Goal: Answer question/provide support

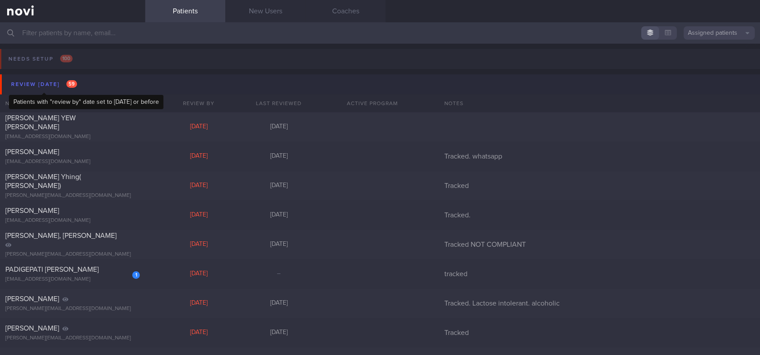
click at [61, 78] on div "Review [DATE] 59" at bounding box center [44, 84] width 70 height 12
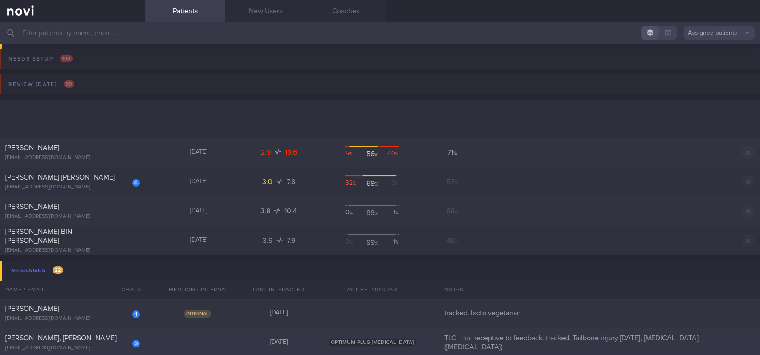
scroll to position [118, 0]
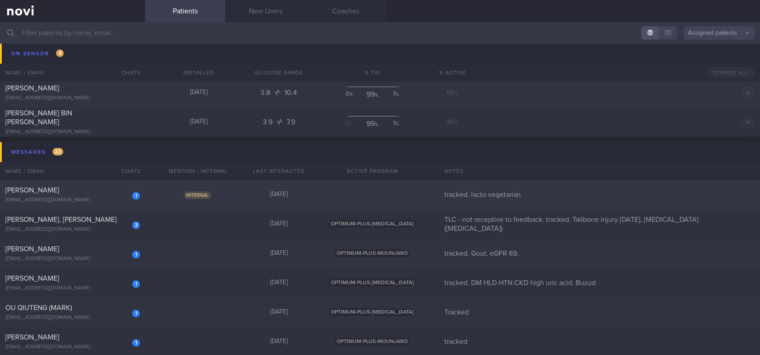
click at [235, 196] on div "Internal" at bounding box center [198, 194] width 80 height 9
select select "8"
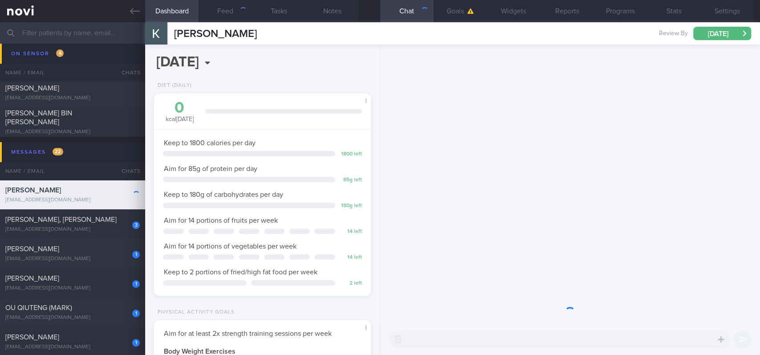
scroll to position [97, 195]
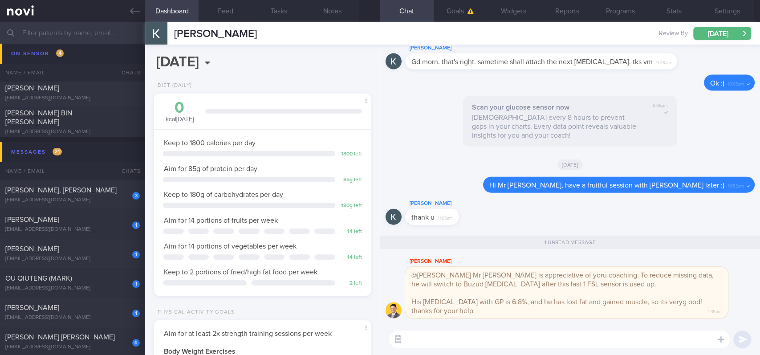
click at [396, 336] on button "button" at bounding box center [398, 339] width 16 height 16
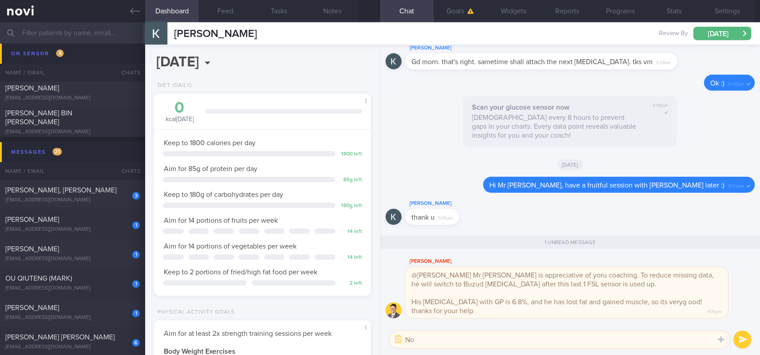
type textarea "N"
type textarea "Thanks for the update [PERSON_NAME]"
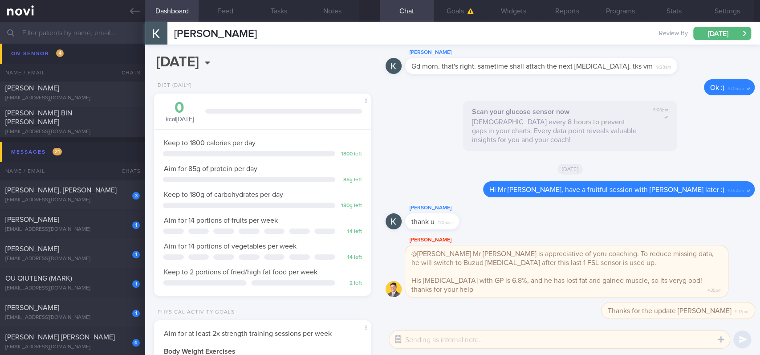
click at [400, 338] on button "button" at bounding box center [398, 339] width 16 height 16
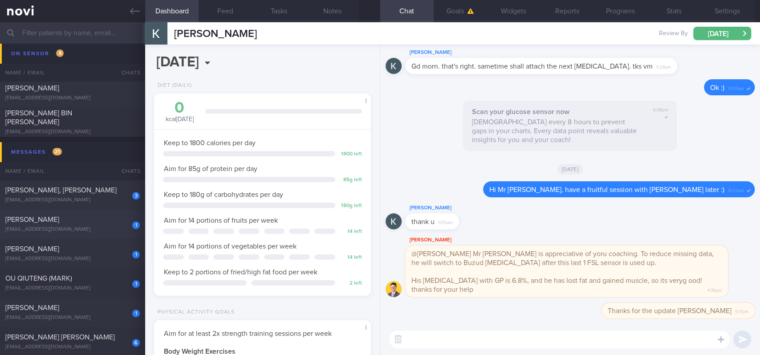
click at [59, 221] on span "[PERSON_NAME]" at bounding box center [32, 219] width 54 height 7
type input "tracked. Gout, eGFR 69."
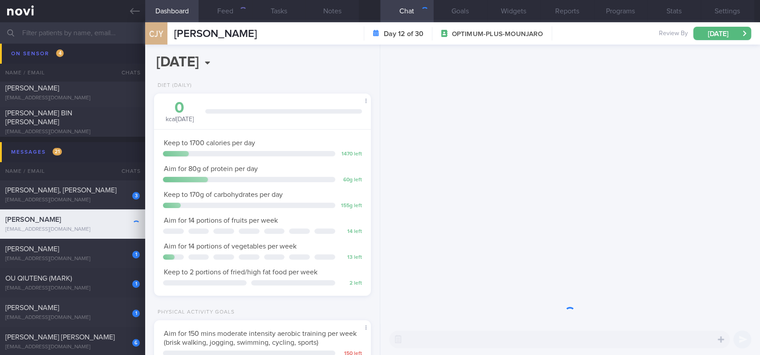
scroll to position [108, 191]
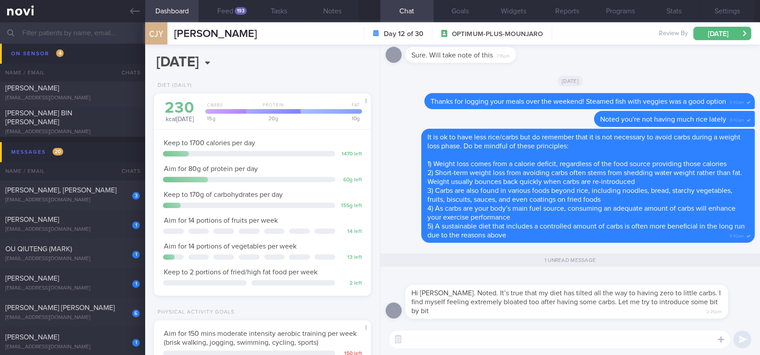
click at [472, 335] on textarea at bounding box center [559, 339] width 340 height 18
drag, startPoint x: 452, startPoint y: 311, endPoint x: 582, endPoint y: 309, distance: 129.5
click at [582, 309] on div "Hi [PERSON_NAME]. Noted. It’s true that my diet has tilted all the way to havin…" at bounding box center [566, 301] width 323 height 34
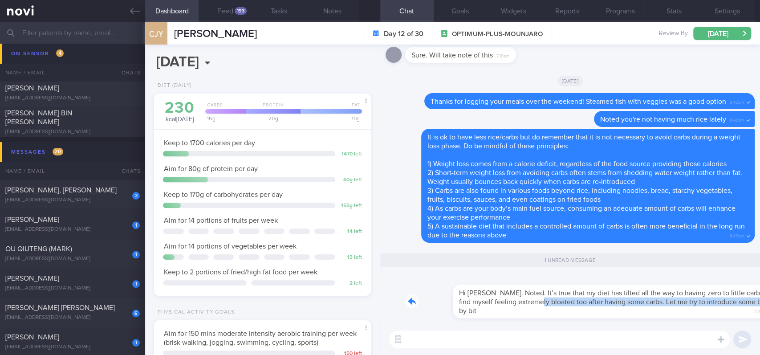
drag, startPoint x: 509, startPoint y: 305, endPoint x: 642, endPoint y: 307, distance: 132.6
click at [642, 307] on div "Hi [PERSON_NAME]. Noted. It’s true that my diet has tilted all the way to havin…" at bounding box center [579, 296] width 349 height 44
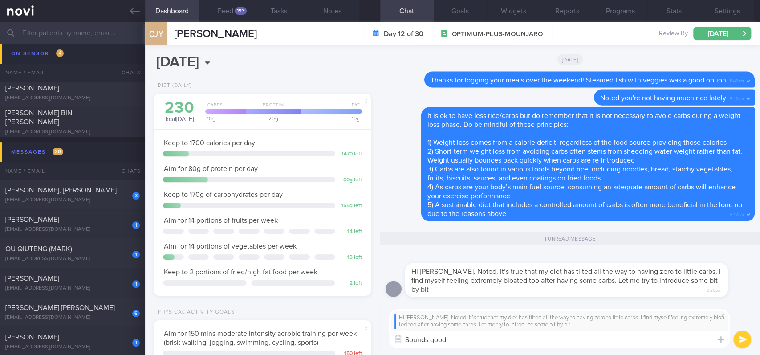
click at [411, 339] on textarea "Sounds good!" at bounding box center [559, 339] width 340 height 18
type textarea "Bit by bit sounds good!"
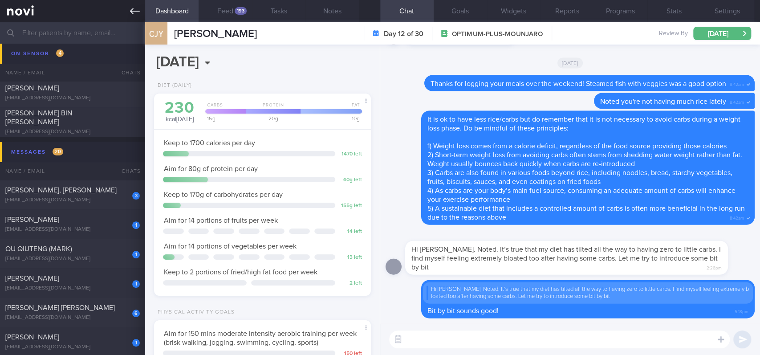
click at [128, 10] on link at bounding box center [72, 11] width 145 height 22
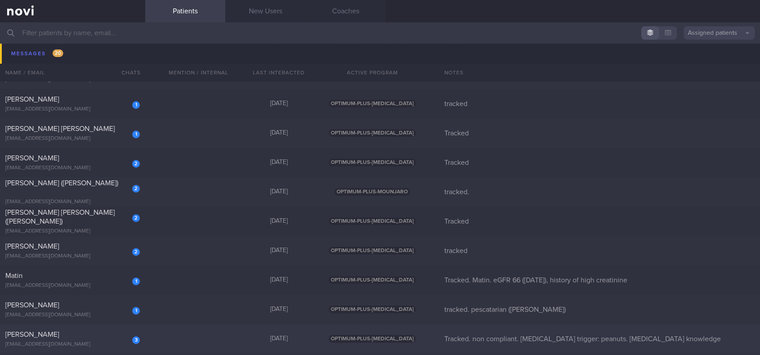
scroll to position [415, 0]
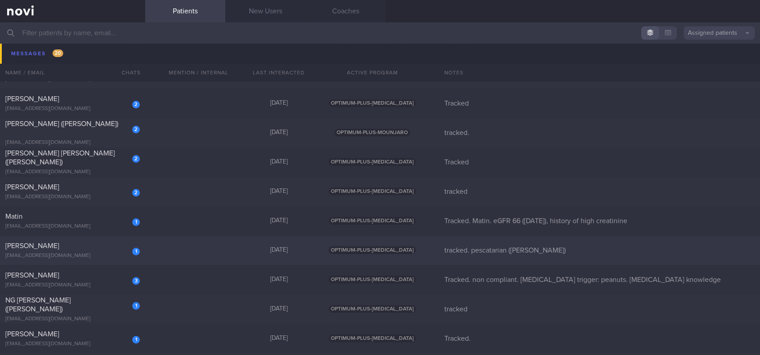
click at [209, 251] on div "1 [PERSON_NAME] [EMAIL_ADDRESS][DOMAIN_NAME] [DATE] OPTIMUM-PLUS-[MEDICAL_DATA]…" at bounding box center [380, 249] width 760 height 29
select select "8"
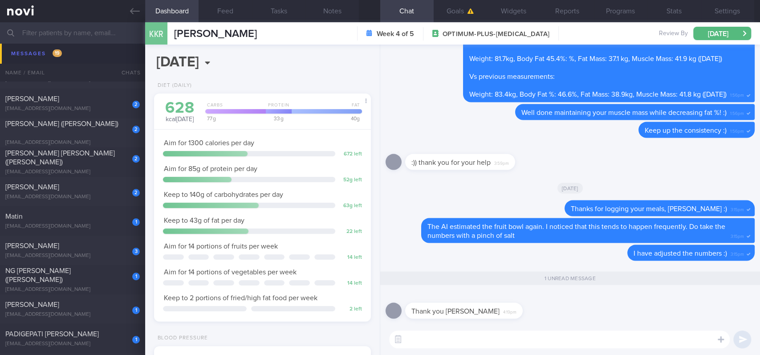
scroll to position [534, 0]
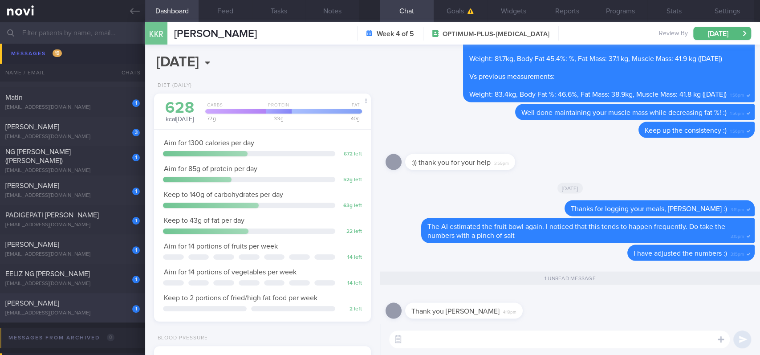
click at [90, 307] on div "[PERSON_NAME]" at bounding box center [71, 303] width 132 height 9
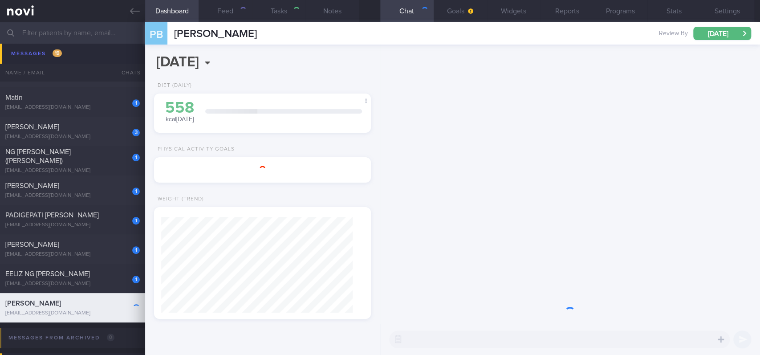
type input "Tracked"
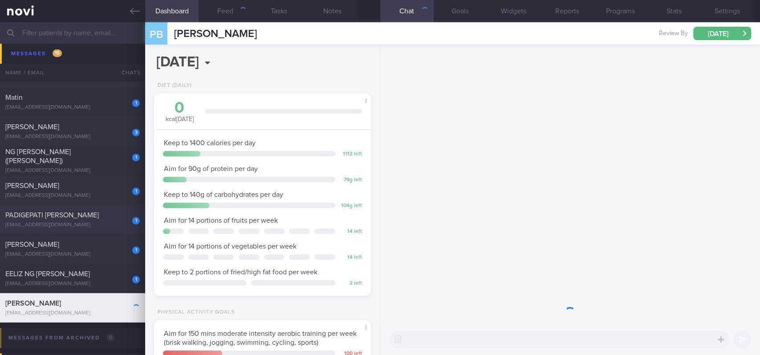
scroll to position [108, 191]
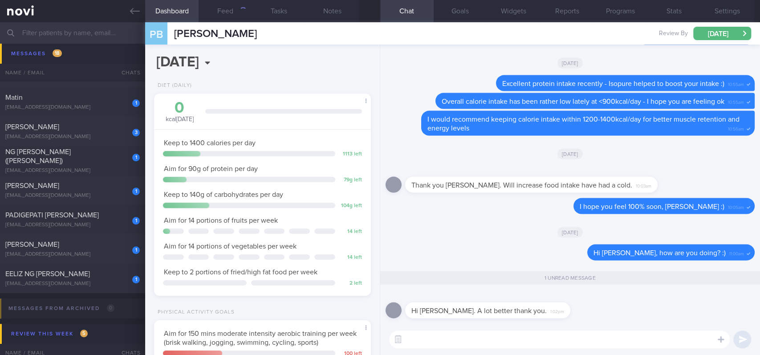
click at [450, 337] on textarea at bounding box center [559, 339] width 340 height 18
type textarea "That's great to hear :)"
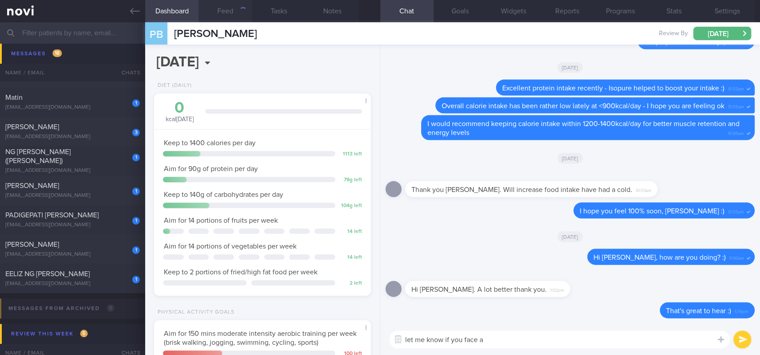
type textarea "let me know if you face a"
click at [234, 19] on button "Feed" at bounding box center [224, 11] width 53 height 22
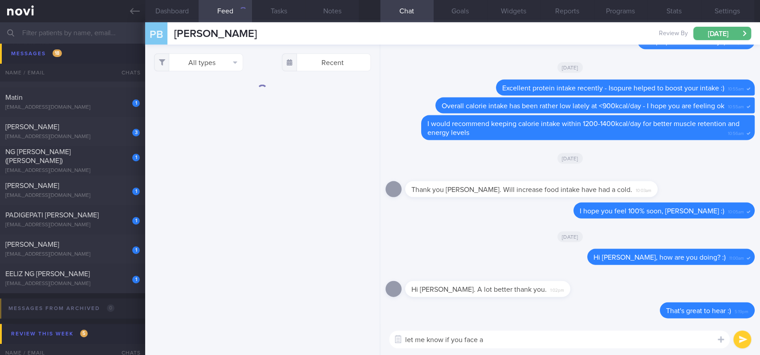
drag, startPoint x: 499, startPoint y: 345, endPoint x: 343, endPoint y: 337, distance: 156.4
click at [343, 337] on div "Dashboard Feed Tasks Notes Chat Goals Widgets Reports Programs Stats Settings P…" at bounding box center [452, 188] width 614 height 332
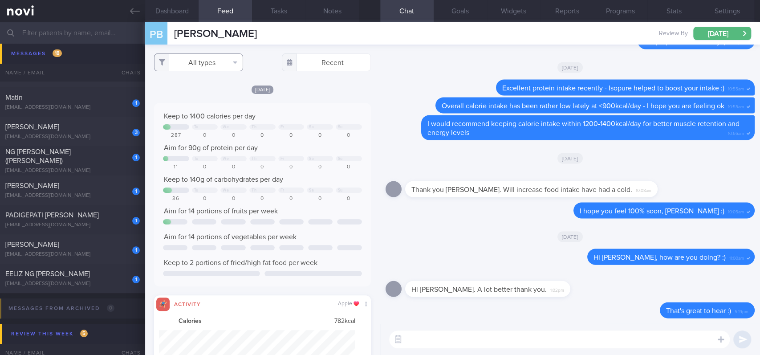
click at [221, 60] on button "All types" at bounding box center [198, 62] width 89 height 18
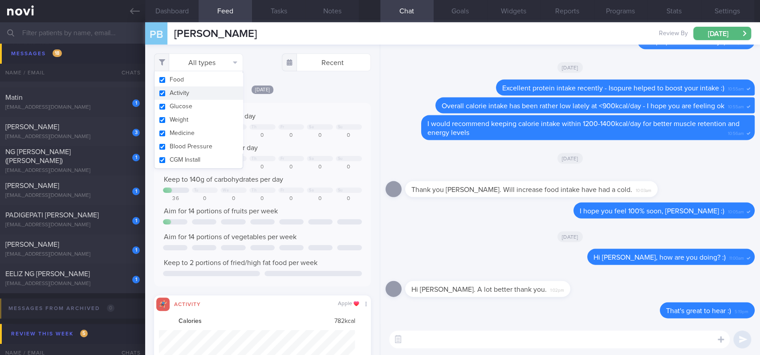
click at [185, 97] on button "Activity" at bounding box center [198, 92] width 88 height 13
click at [286, 154] on div "Keep to 1400 calories per day Tu We Th Fr Sa Su 287 0 0 0 0 0 0 Aim for 90g of …" at bounding box center [262, 195] width 199 height 166
checkbox input "false"
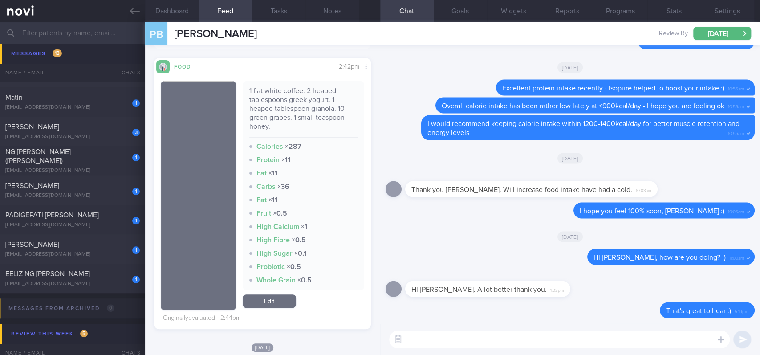
scroll to position [534, 0]
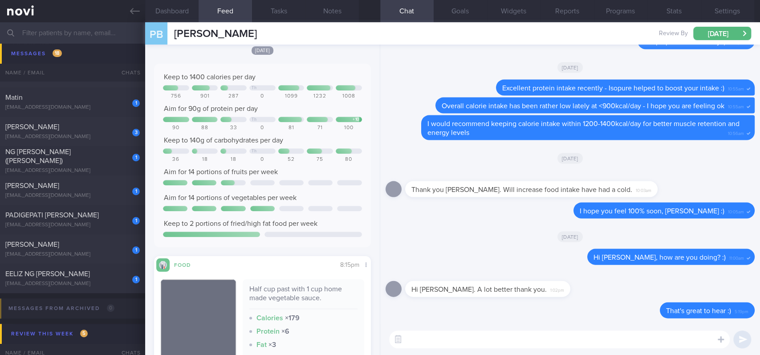
click at [412, 340] on textarea at bounding box center [559, 339] width 340 height 18
type textarea "Excellent protein intake recently! :)"
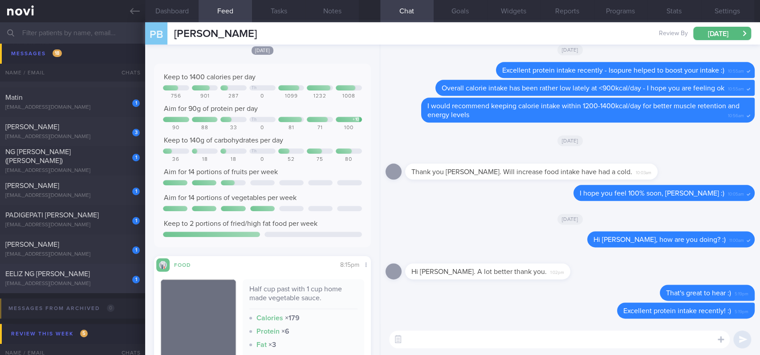
click at [106, 276] on div "EELIZ NG [PERSON_NAME]" at bounding box center [71, 273] width 132 height 9
type input "tracked."
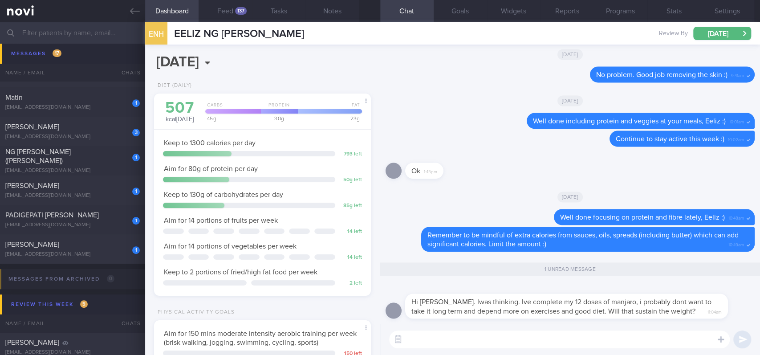
click at [503, 331] on textarea at bounding box center [559, 339] width 340 height 18
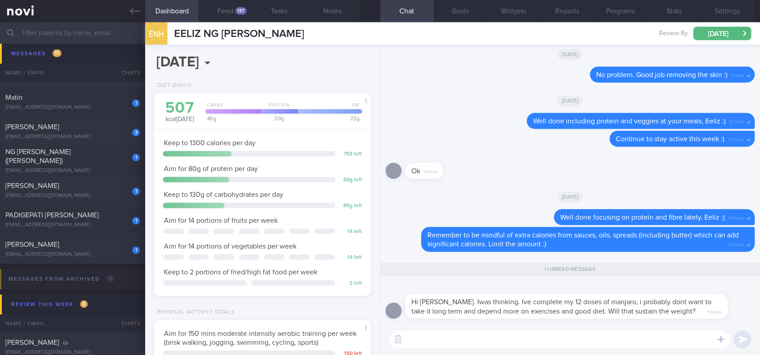
click at [503, 331] on textarea at bounding box center [559, 339] width 340 height 18
click at [481, 335] on textarea at bounding box center [559, 339] width 340 height 18
type textarea "H"
drag, startPoint x: 496, startPoint y: 319, endPoint x: 450, endPoint y: 344, distance: 52.3
click at [452, 347] on textarea "Yes Eeliz, individuals" at bounding box center [559, 339] width 340 height 18
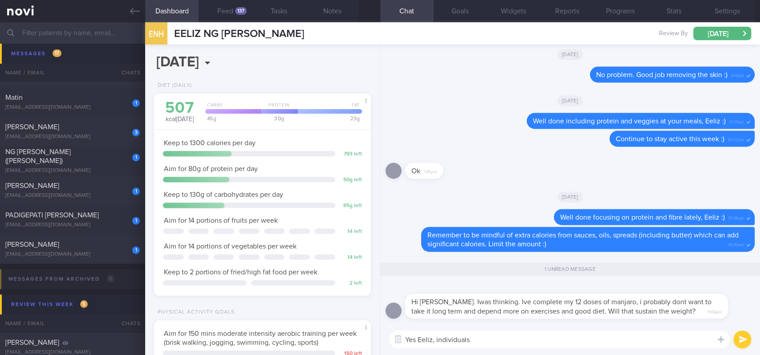
click at [451, 343] on textarea "Yes Eeliz, individuals" at bounding box center [559, 339] width 340 height 18
click at [436, 342] on textarea "Yes Eeliz, medication is not meant to be forever" at bounding box center [559, 339] width 340 height 18
click at [633, 338] on textarea "Yes Eeliz, [MEDICAL_DATA] is not meant to be forever" at bounding box center [559, 339] width 340 height 18
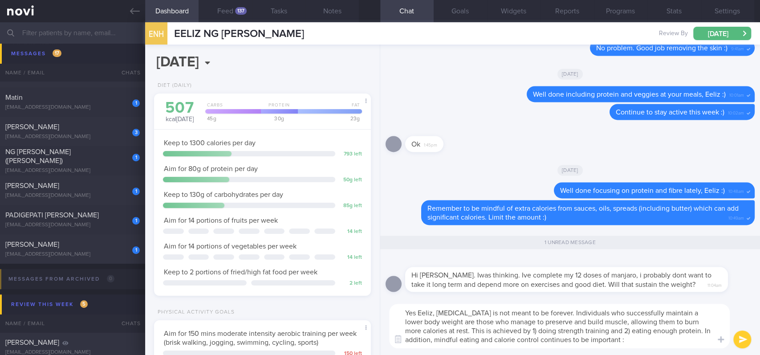
type textarea "Yes Eeliz, [MEDICAL_DATA] is not meant to be forever. Individuals who successfu…"
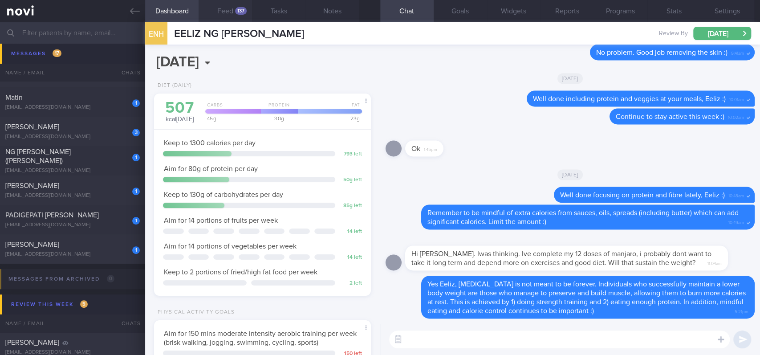
click at [233, 12] on button "Feed 137" at bounding box center [224, 11] width 53 height 22
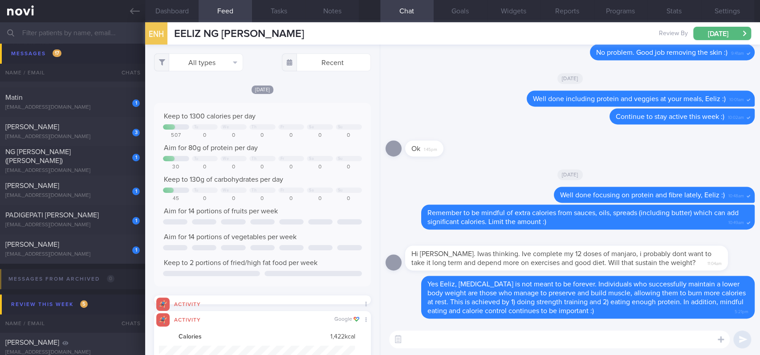
scroll to position [49, 196]
click at [182, 66] on button "All types" at bounding box center [198, 62] width 89 height 18
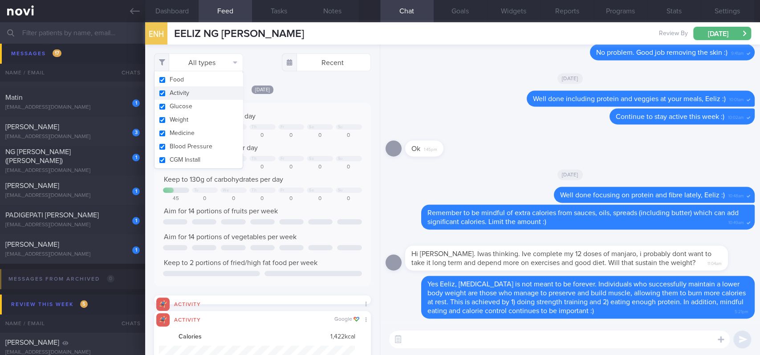
click at [194, 91] on button "Activity" at bounding box center [198, 92] width 88 height 13
checkbox input "false"
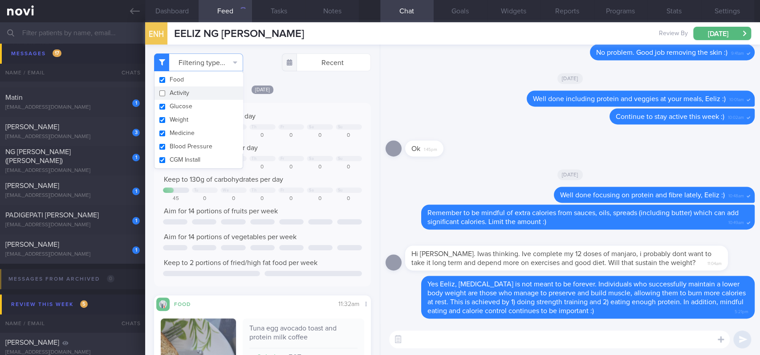
click at [260, 109] on div "Keep to 1300 calories per day Tu We Th Fr Sa Su 507 0 0 0 0 0 0 Aim for 80g of …" at bounding box center [262, 194] width 217 height 183
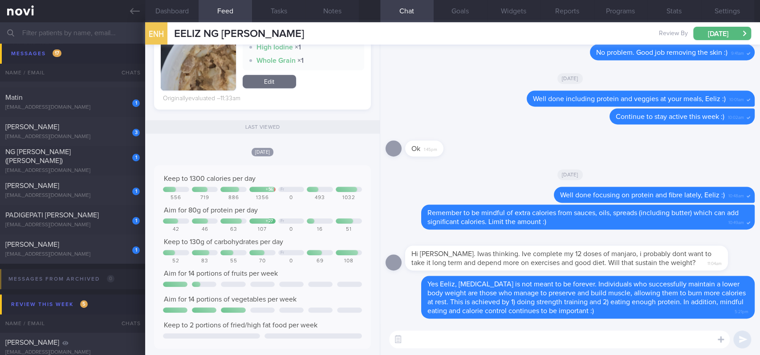
scroll to position [415, 0]
drag, startPoint x: 435, startPoint y: 338, endPoint x: 331, endPoint y: 257, distance: 131.6
click at [434, 337] on textarea at bounding box center [559, 339] width 340 height 18
type textarea "C"
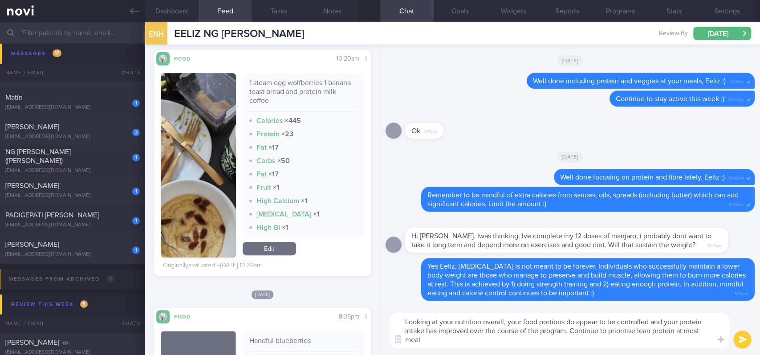
scroll to position [0, 0]
click at [675, 333] on textarea "Looking at your nutrition overall, your food portions do appear to be controlle…" at bounding box center [559, 330] width 340 height 36
click at [668, 340] on textarea "Looking at your nutrition overall, your food portions do appear to be controlle…" at bounding box center [559, 330] width 340 height 36
type textarea "Looking at your nutrition overall, your food portions do appear to be controlle…"
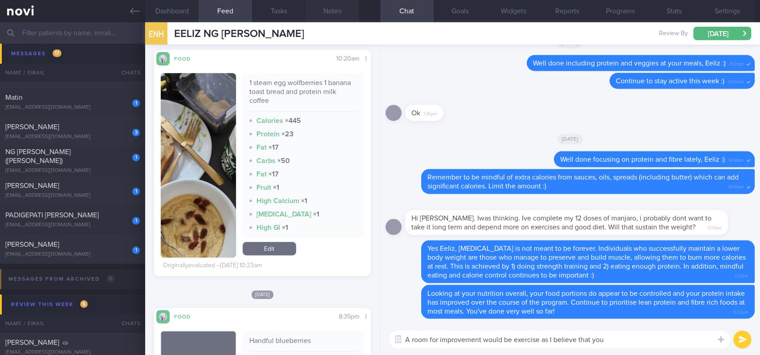
click at [339, 16] on button "Notes" at bounding box center [331, 11] width 53 height 22
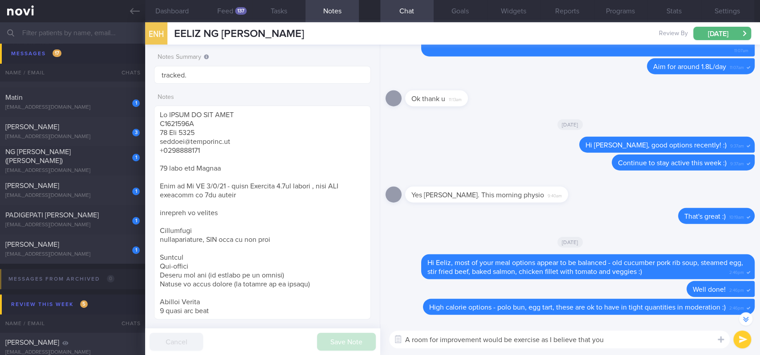
scroll to position [-190, 0]
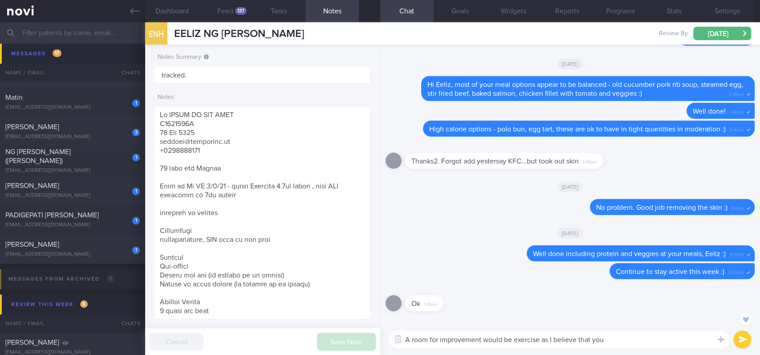
click at [612, 335] on textarea "A room for improvement would be exercise as I believe that you" at bounding box center [559, 339] width 340 height 18
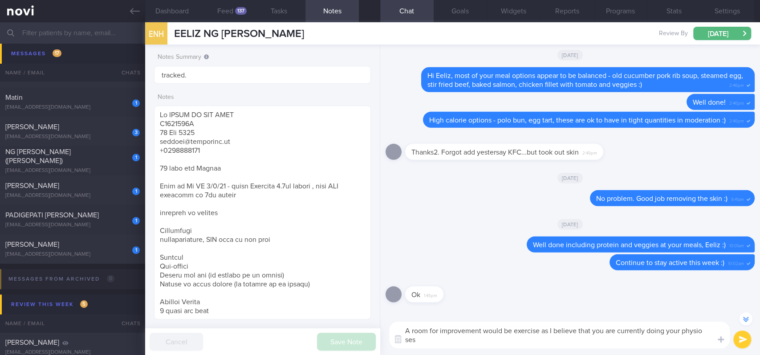
scroll to position [-199, 0]
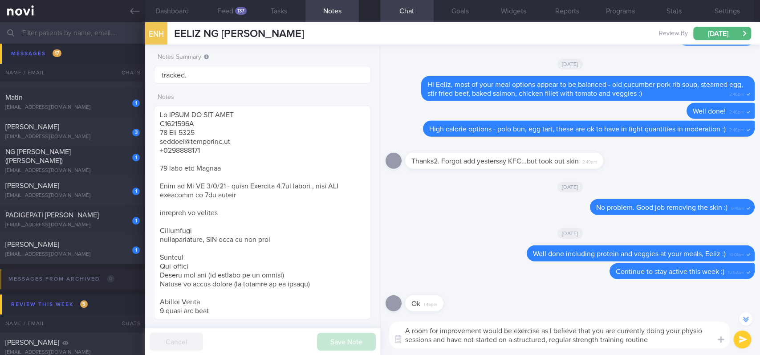
drag, startPoint x: 513, startPoint y: 337, endPoint x: 476, endPoint y: 338, distance: 37.4
click at [476, 338] on textarea "A room for improvement would be exercise as I believe that you are currently do…" at bounding box center [559, 334] width 340 height 27
type textarea "A room for improvement would be exercise as I believe that you are currently do…"
click at [654, 344] on textarea "A room for improvement would be exercise as I believe that you are currently do…" at bounding box center [559, 334] width 340 height 27
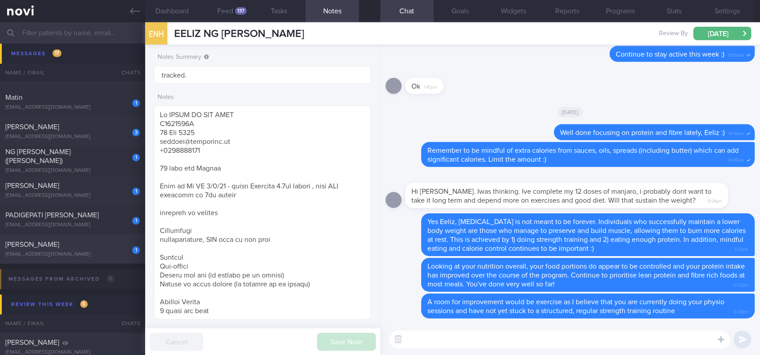
click at [113, 249] on div "1 SKYLAR TEO MAN LING [EMAIL_ADDRESS][DOMAIN_NAME]" at bounding box center [72, 249] width 145 height 18
type input "tracked"
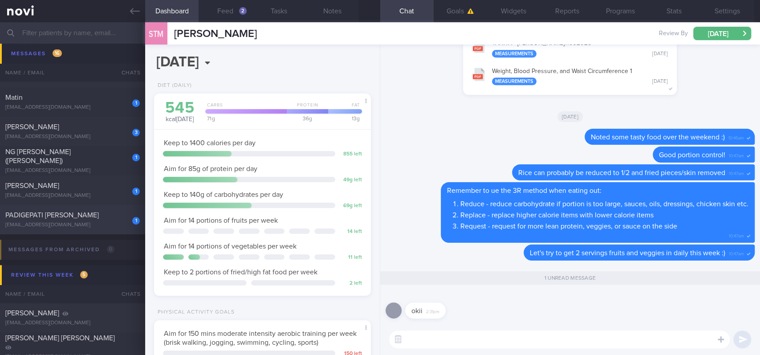
click at [113, 220] on div "1 PADIGEPATI [PERSON_NAME] [EMAIL_ADDRESS][DOMAIN_NAME]" at bounding box center [72, 219] width 145 height 18
type textarea "Running 1hr, light gym 1hr, badminton 2 hours, pickleball 2 hrs per week Airbas…"
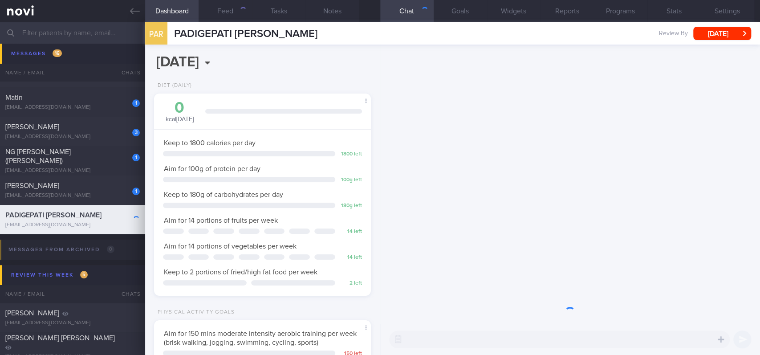
scroll to position [108, 191]
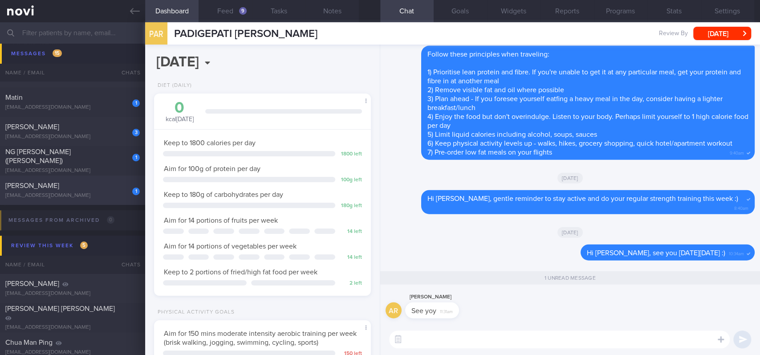
click at [116, 191] on div "1 [PERSON_NAME] [EMAIL_ADDRESS][DOMAIN_NAME]" at bounding box center [72, 190] width 145 height 18
type input "Tracked."
type textarea "[DEMOGRAPHIC_DATA] Father is OP+ pt enlisting to NS after [DATE] Comorbidities …"
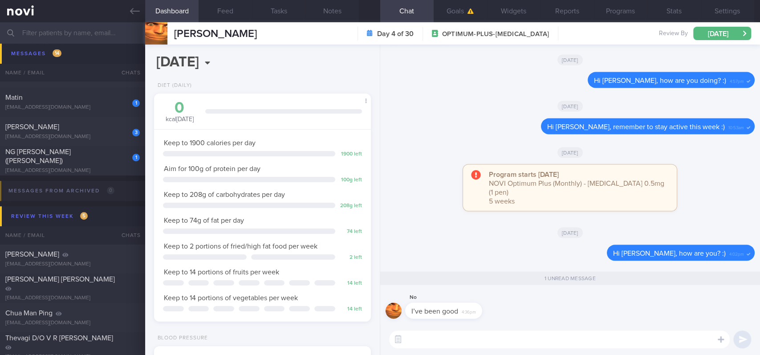
click at [496, 339] on textarea at bounding box center [559, 339] width 340 height 18
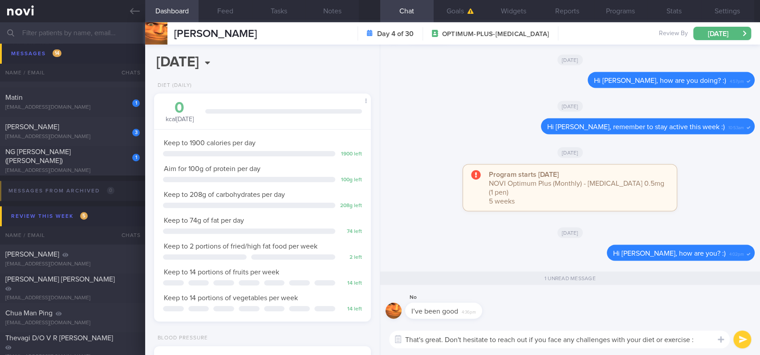
type textarea "That's great. Don't hesitate to reach out if you face any challenges with your …"
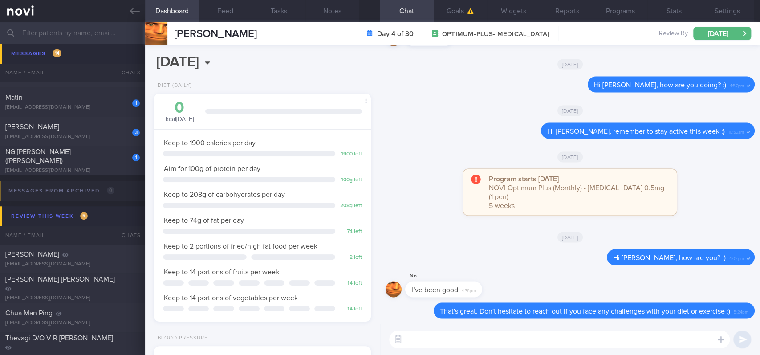
scroll to position [474, 0]
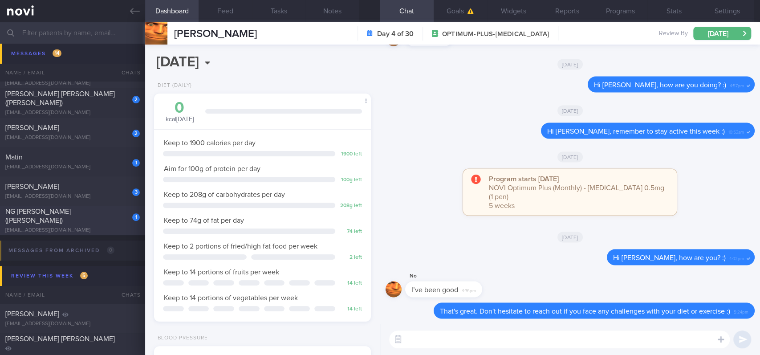
click at [98, 227] on div "[EMAIL_ADDRESS][DOMAIN_NAME]" at bounding box center [72, 230] width 134 height 7
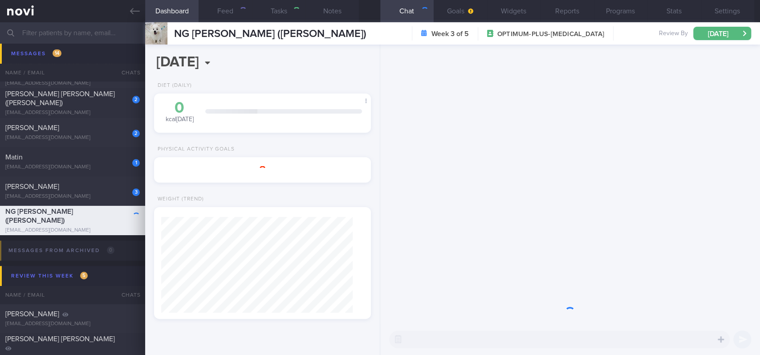
type input "tracked"
type textarea "[PERSON_NAME] [PERSON_NAME] ([PERSON_NAME]) S9033122A [DATE] [EMAIL_ADDRESS][DO…"
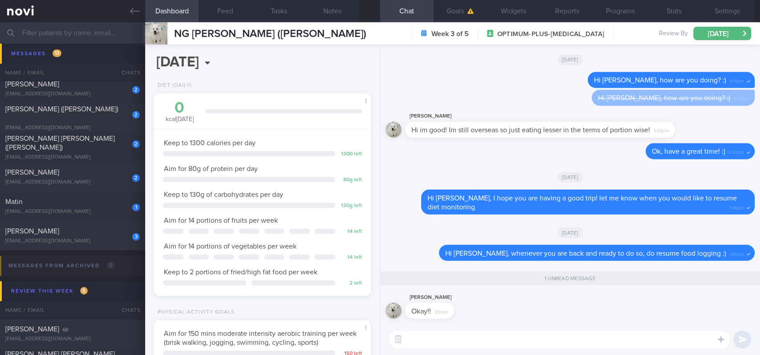
scroll to position [415, 0]
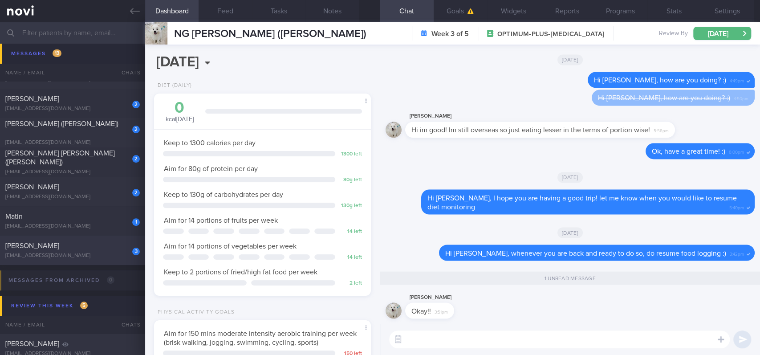
click at [113, 252] on div "[EMAIL_ADDRESS][DOMAIN_NAME]" at bounding box center [72, 255] width 134 height 7
type input "Tracked. non compliant. [MEDICAL_DATA] trigger: peanuts. [MEDICAL_DATA] knowled…"
type textarea "[PERSON_NAME] [DATE] [EMAIL_ADDRESS][DOMAIN_NAME] [PHONE_NUMBER] [DEMOGRAPHIC_D…"
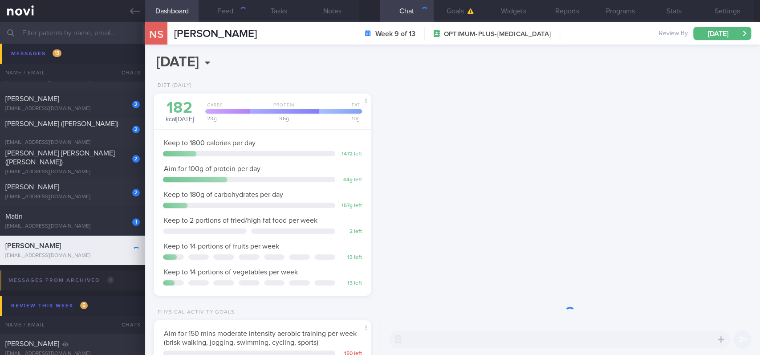
scroll to position [108, 191]
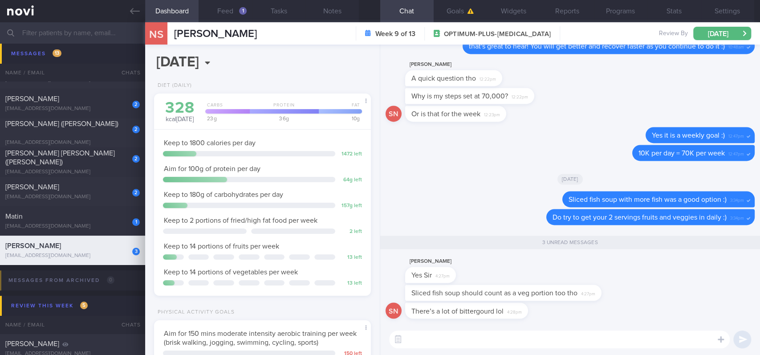
click at [479, 336] on textarea at bounding box center [559, 339] width 340 height 18
drag, startPoint x: 513, startPoint y: 288, endPoint x: 577, endPoint y: 287, distance: 64.1
click at [577, 287] on div "Sliced fish soup should count as a veg portion too tho 4:27pm" at bounding box center [516, 292] width 223 height 16
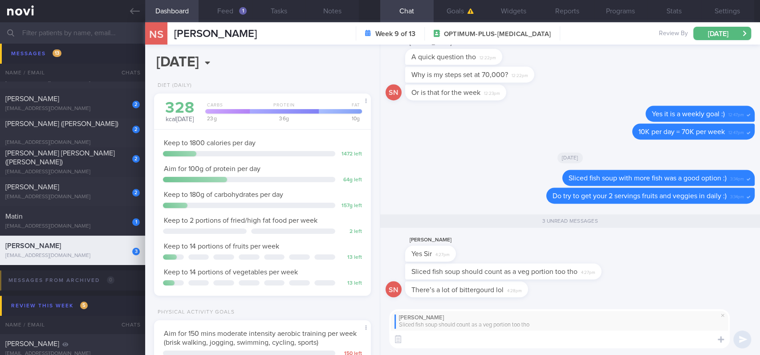
type textarea "Y"
click at [231, 11] on button "Feed 1" at bounding box center [224, 11] width 53 height 22
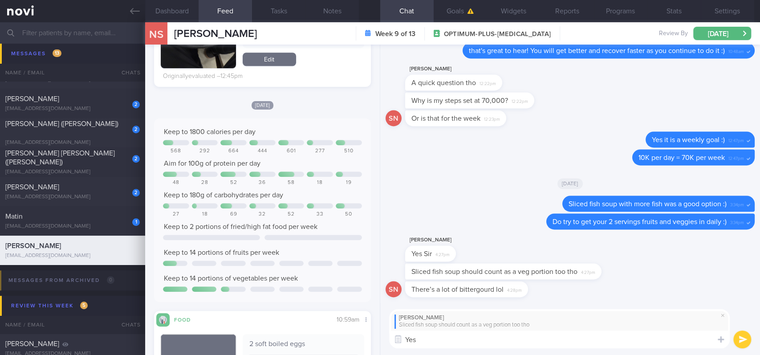
scroll to position [356, 0]
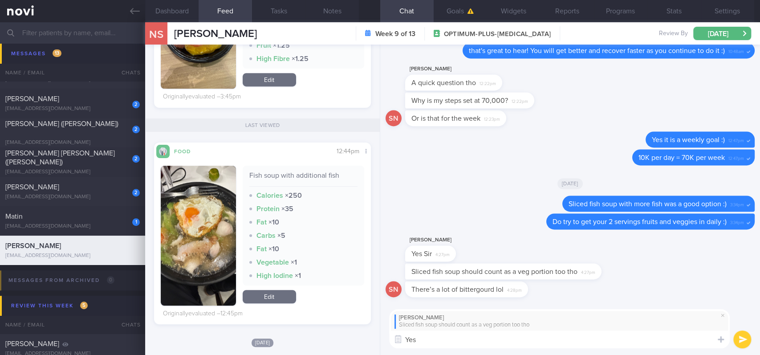
drag, startPoint x: 282, startPoint y: 295, endPoint x: 308, endPoint y: 289, distance: 26.4
click at [282, 295] on link "Edit" at bounding box center [269, 296] width 53 height 13
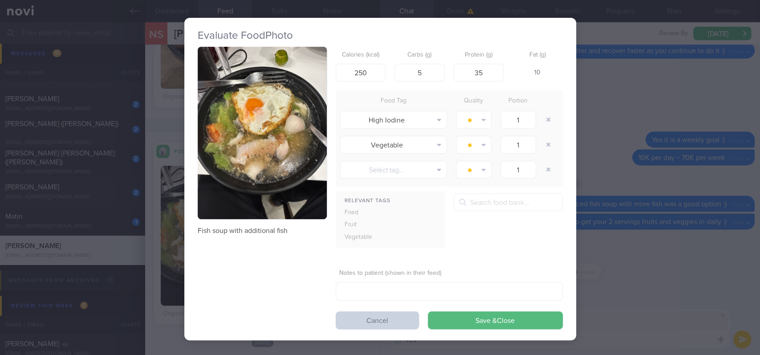
click at [387, 315] on button "Cancel" at bounding box center [376, 320] width 83 height 18
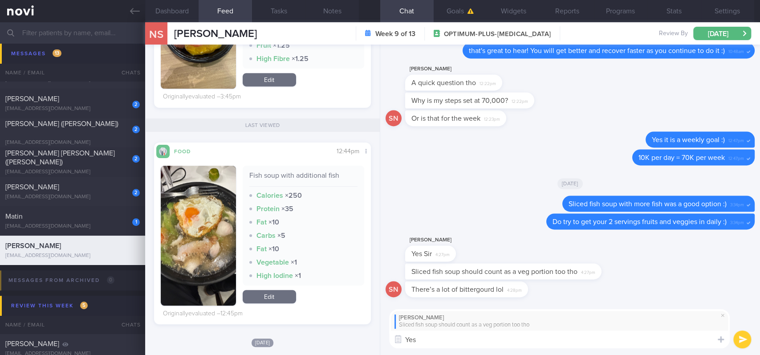
click at [505, 335] on textarea "Yes" at bounding box center [559, 339] width 340 height 18
type textarea "Yes you're right!"
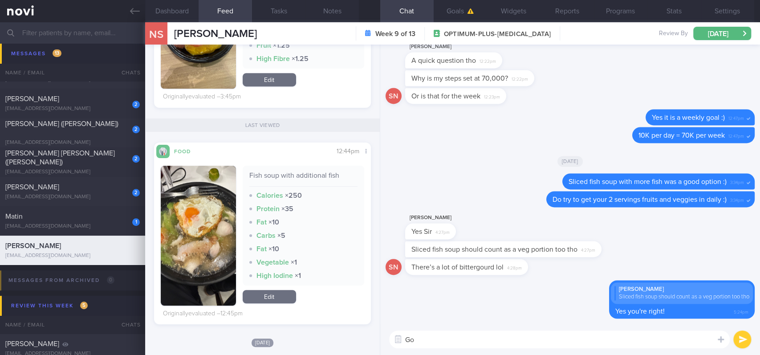
type textarea "G"
click at [73, 217] on div "Matin" at bounding box center [71, 216] width 132 height 9
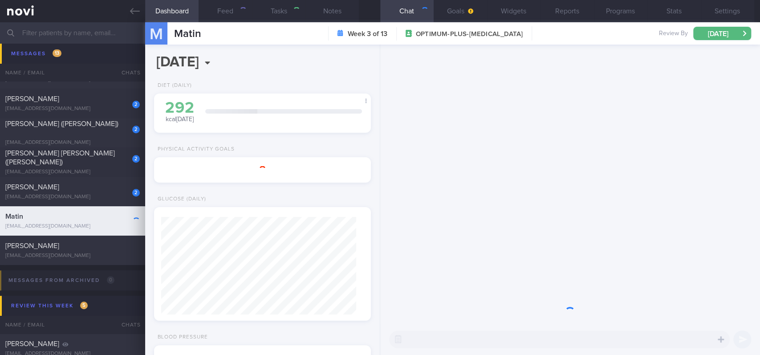
type input "Tracked. Matin. eGFR 66 ([DATE]), history of high creatinine"
type textarea "[DEMOGRAPHIC_DATA] Gentleman Meds: [MEDICAL_DATA] 50mg OM [MEDICAL_DATA] 2.5mg …"
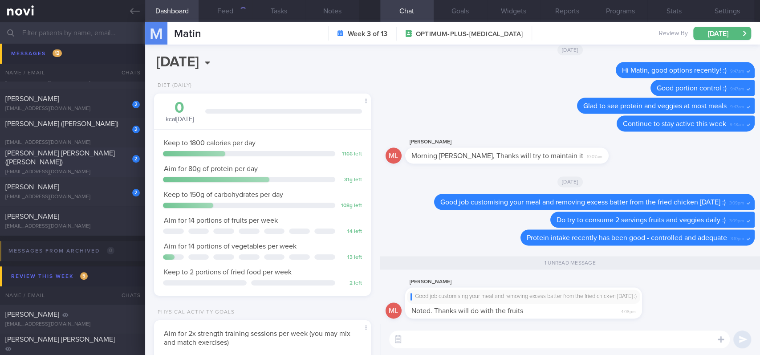
scroll to position [356, 0]
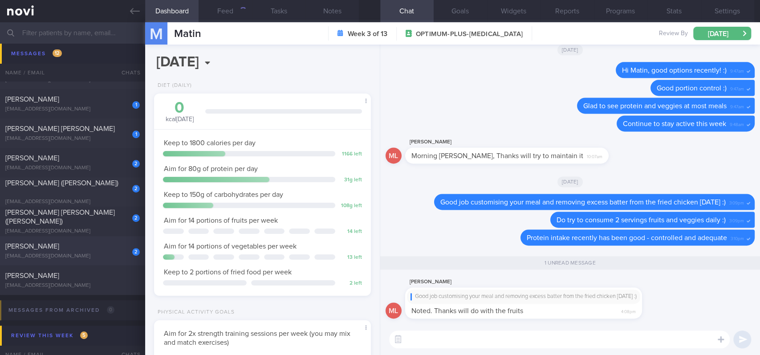
click at [112, 247] on div "[PERSON_NAME]" at bounding box center [71, 246] width 132 height 9
type input "tracked"
type textarea "(Wife [PERSON_NAME] OP+) [GEOGRAPHIC_DATA] NRIC: S7512017F Name: [PERSON_NAME] …"
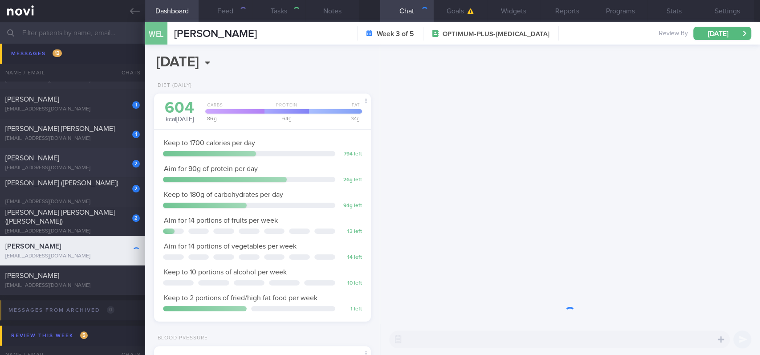
scroll to position [96, 191]
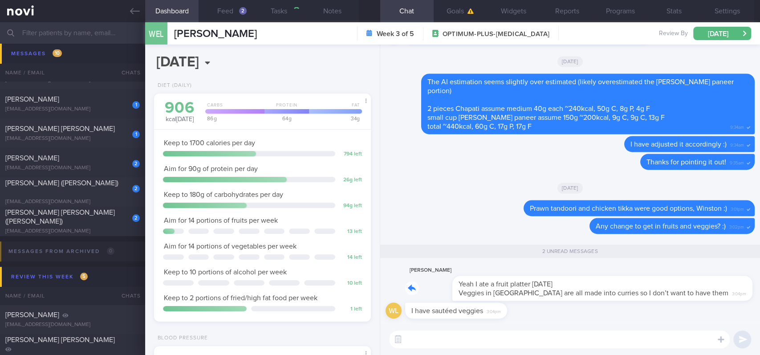
drag, startPoint x: 545, startPoint y: 279, endPoint x: 673, endPoint y: 279, distance: 128.6
click at [673, 279] on div "[PERSON_NAME] Yeah I ate a fruit platter [DATE] Veggies in [GEOGRAPHIC_DATA] ar…" at bounding box center [568, 283] width 327 height 36
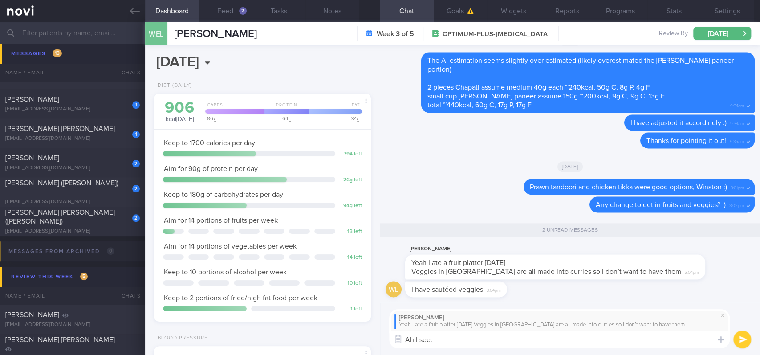
type textarea "Ah I see"
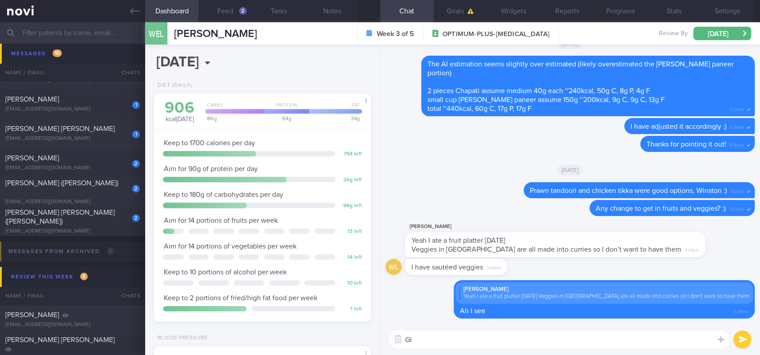
type textarea "G"
type textarea "T"
type textarea "G"
type textarea "Nice effort!"
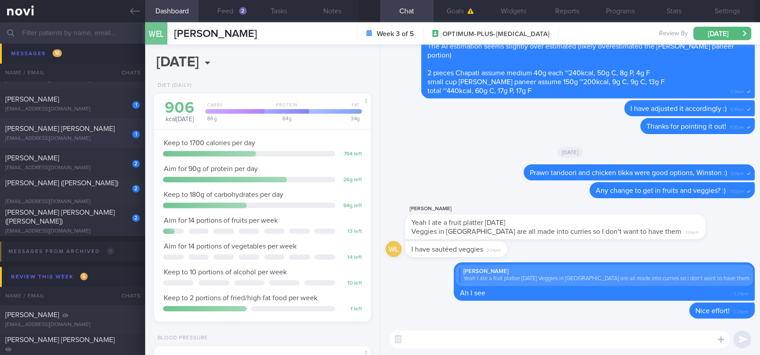
click at [105, 133] on div "1 [PERSON_NAME] [PERSON_NAME] [EMAIL_ADDRESS][DOMAIN_NAME]" at bounding box center [72, 133] width 145 height 18
type input "Tracked"
type textarea "PMH Nil Health screen -2022 nad Due for rpt screen; have made arrangements Dail…"
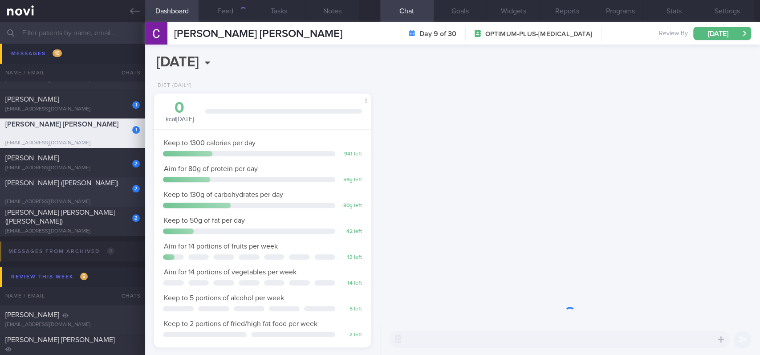
scroll to position [296, 0]
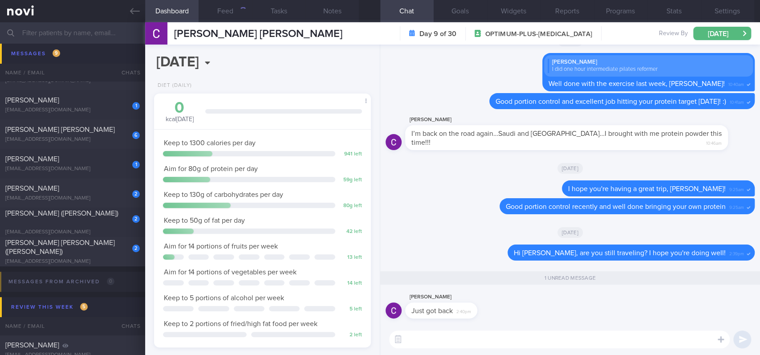
click at [458, 343] on textarea at bounding box center [559, 339] width 340 height 18
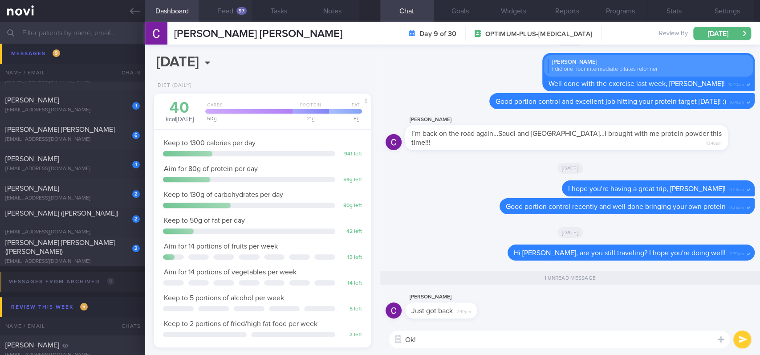
type textarea "Ok!"
click at [225, 6] on button "Feed 97" at bounding box center [224, 11] width 53 height 22
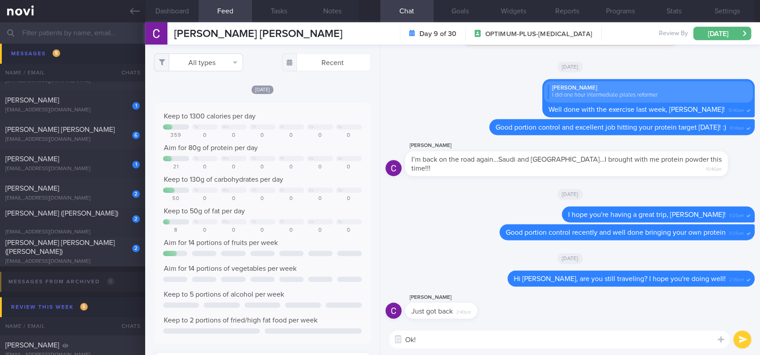
scroll to position [49, 196]
click at [220, 64] on button "All types" at bounding box center [198, 62] width 89 height 18
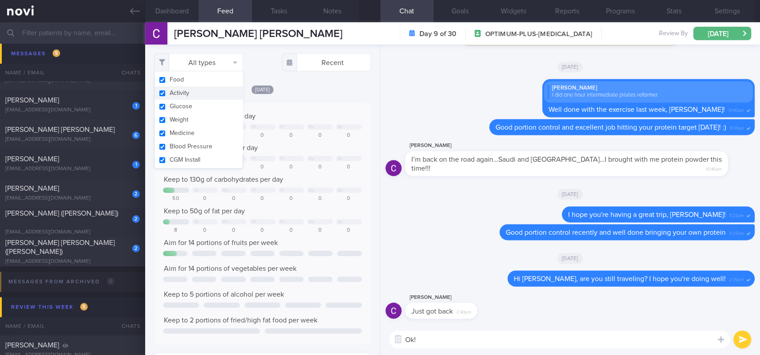
click at [198, 94] on button "Activity" at bounding box center [198, 92] width 88 height 13
checkbox input "false"
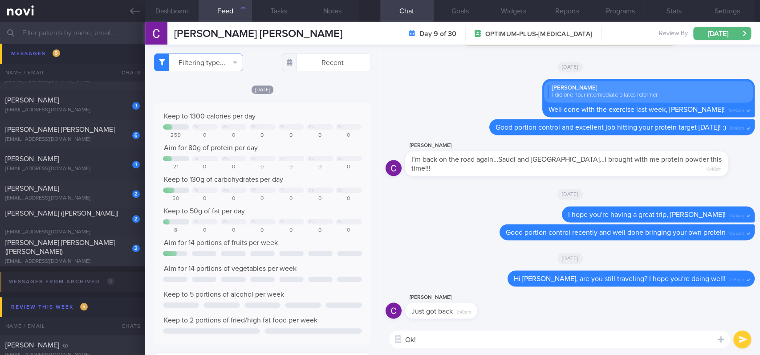
click at [287, 132] on div "0" at bounding box center [291, 135] width 26 height 7
click at [187, 12] on button "Dashboard" at bounding box center [171, 11] width 53 height 22
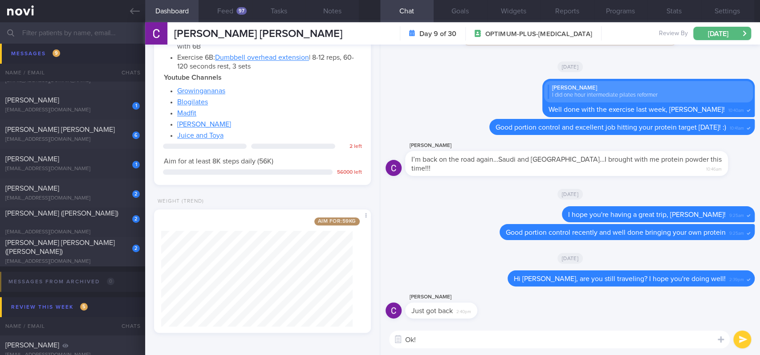
click at [458, 340] on textarea "Ok!" at bounding box center [559, 339] width 340 height 18
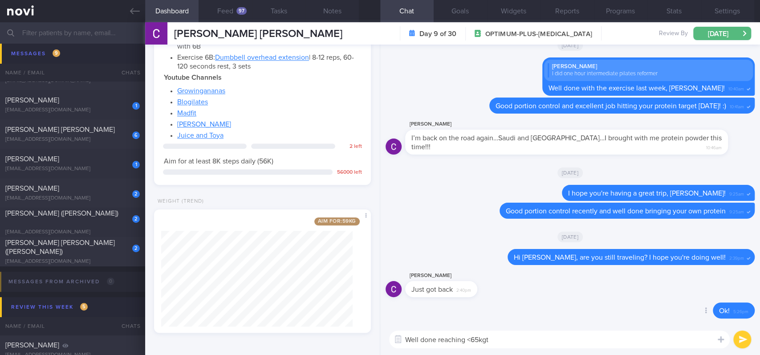
type textarea "Well done reaching <65kg"
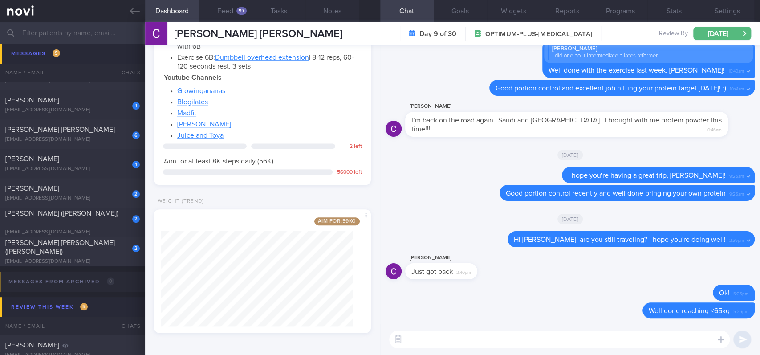
click at [425, 337] on textarea at bounding box center [559, 339] width 340 height 18
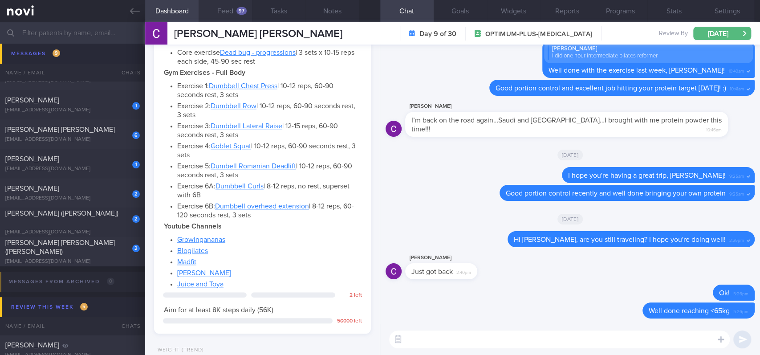
scroll to position [411, 0]
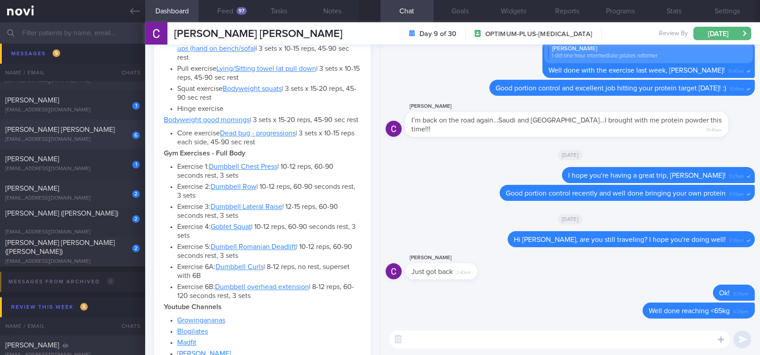
click at [110, 133] on div "[PERSON_NAME] [PERSON_NAME]" at bounding box center [71, 129] width 132 height 9
type input "tracked"
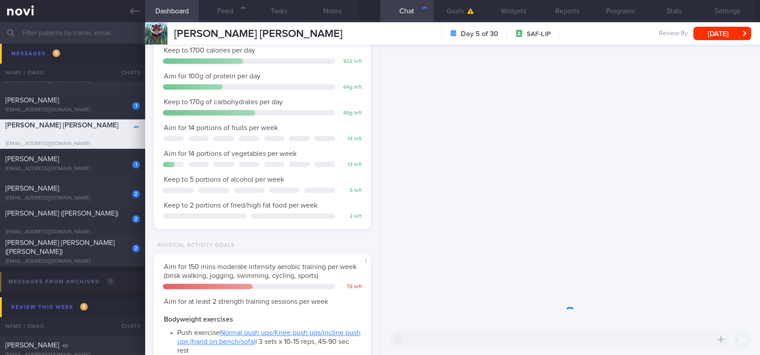
scroll to position [121, 195]
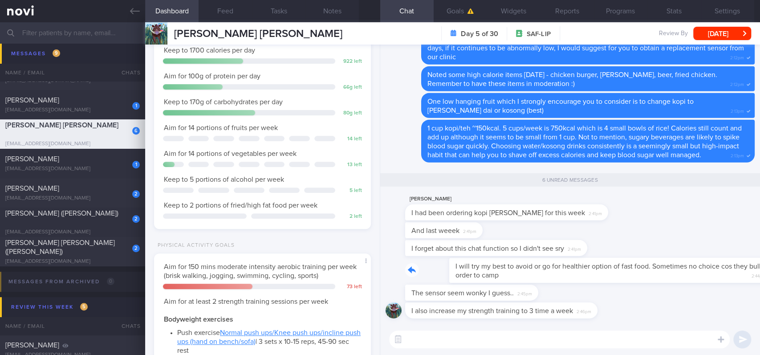
drag, startPoint x: 488, startPoint y: 279, endPoint x: 594, endPoint y: 284, distance: 106.0
click at [605, 273] on div "I will try my best to avoid or go for healthier option of fast food. Sometimes …" at bounding box center [579, 270] width 349 height 25
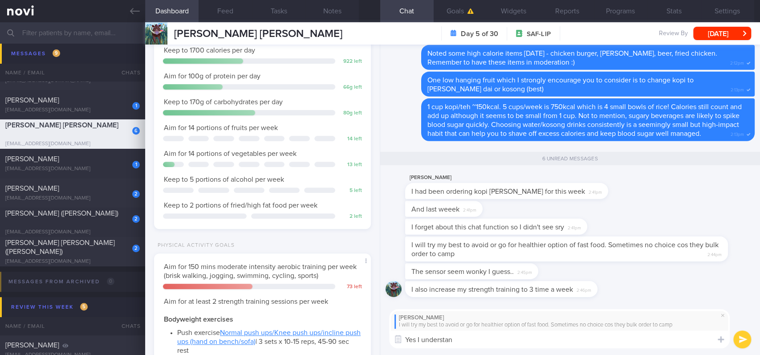
type textarea "Yes I understand"
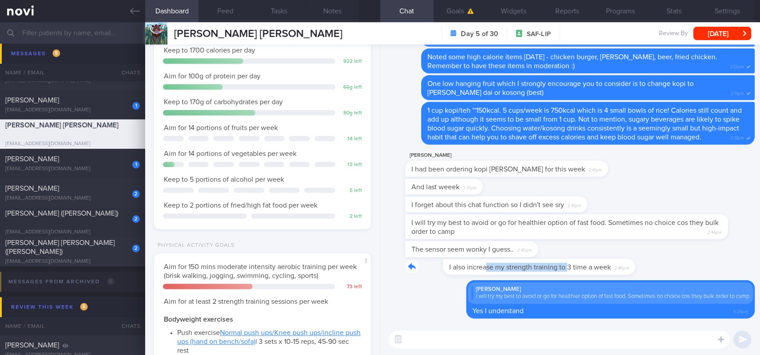
drag, startPoint x: 446, startPoint y: 273, endPoint x: 529, endPoint y: 271, distance: 82.3
click at [529, 271] on div "I also increase my strength training to 3 time a week 2:46pm" at bounding box center [514, 267] width 219 height 16
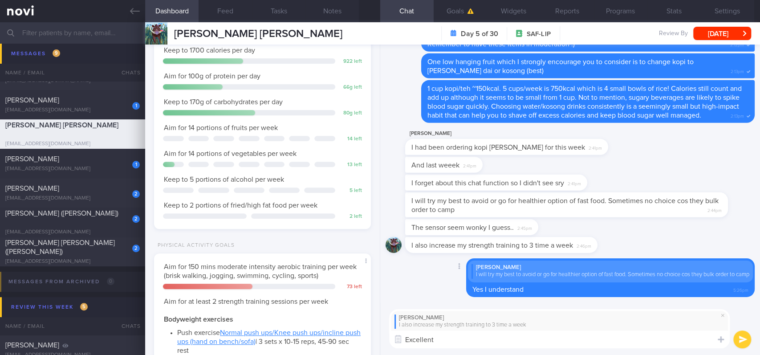
type textarea "Excellent!"
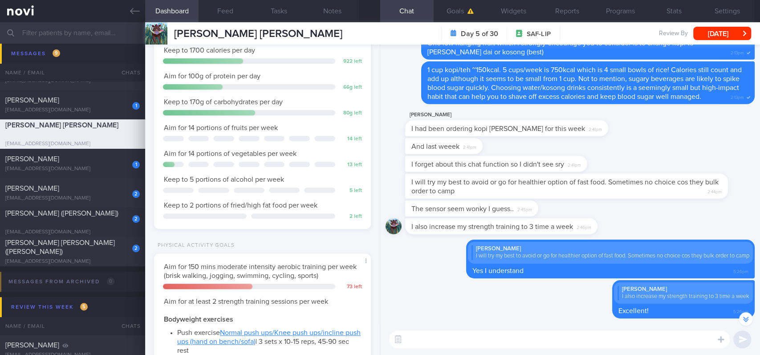
scroll to position [-178, 0]
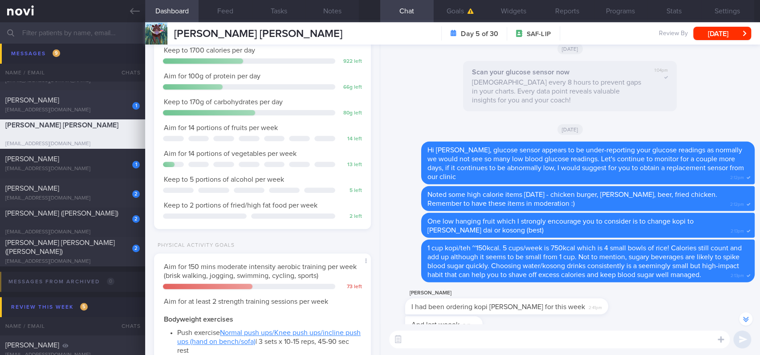
click at [104, 102] on div "[PERSON_NAME]" at bounding box center [71, 100] width 132 height 9
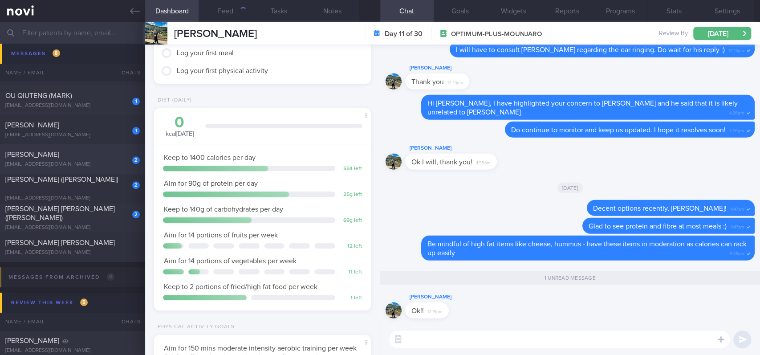
scroll to position [237, 0]
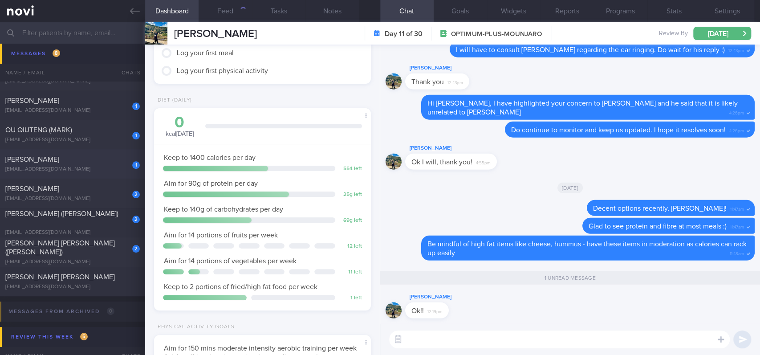
click at [105, 154] on div "1 [GEOGRAPHIC_DATA] [EMAIL_ADDRESS][DOMAIN_NAME] [DATE] OPTIMUM-PLUS-[MEDICAL_D…" at bounding box center [380, 163] width 760 height 29
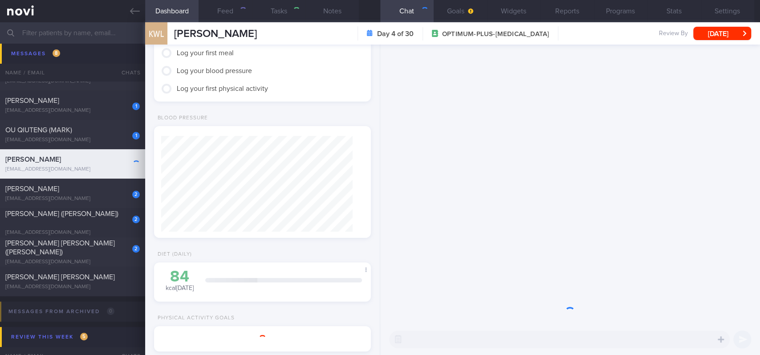
type textarea "38F Right [MEDICAL_DATA] - f/up GP Lua Clinic & Surgery, TCM [MEDICAL_DATA] nil…"
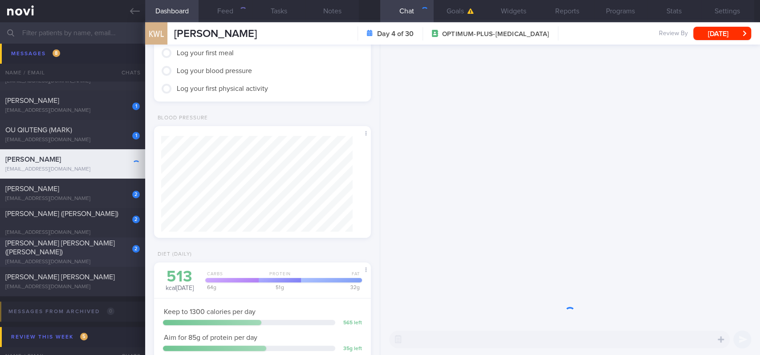
scroll to position [96, 191]
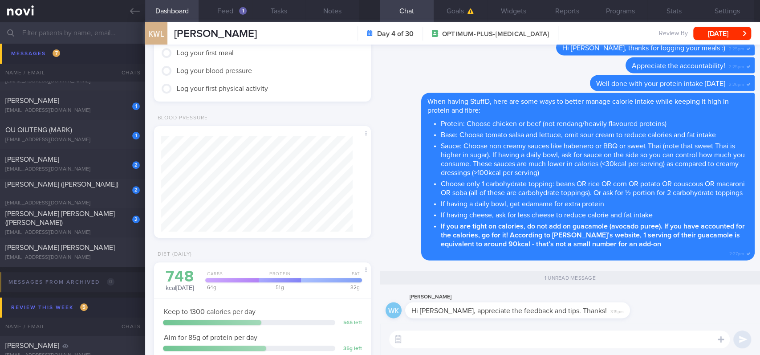
click at [522, 338] on textarea at bounding box center [559, 339] width 340 height 18
type textarea "Happy to support you! :)"
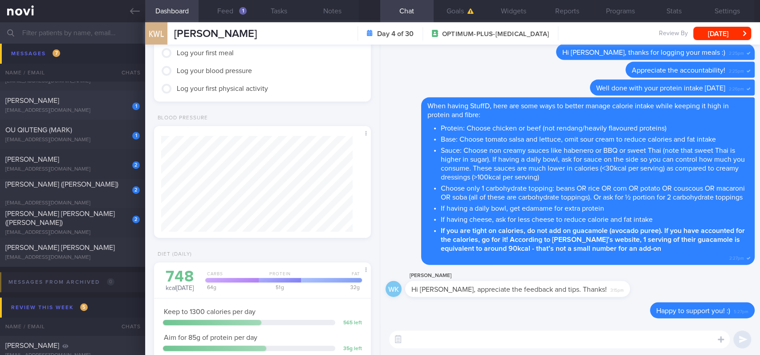
click at [89, 113] on div "[EMAIL_ADDRESS][DOMAIN_NAME]" at bounding box center [72, 110] width 134 height 7
type input "tracked. DM HLD HTN CKD high uric acid. Buzud"
type textarea "Seen by [PERSON_NAME] [DATE] [MEDICAL_DATA] 3.5mg for 10 days, then 7mg [MEDICA…"
select select "7"
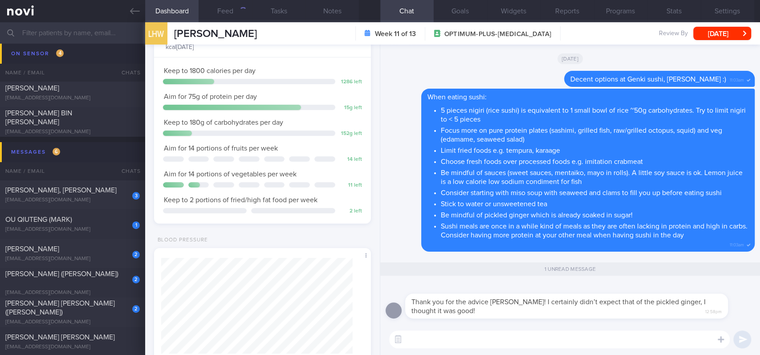
scroll to position [178, 0]
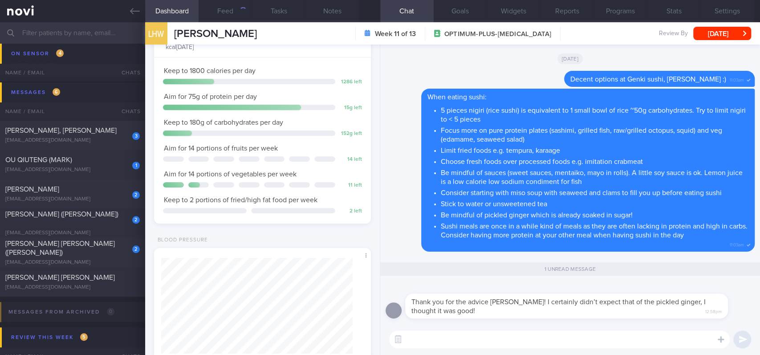
click at [546, 328] on div "​ ​" at bounding box center [570, 338] width 380 height 31
click at [533, 339] on textarea at bounding box center [559, 339] width 340 height 18
click at [524, 339] on textarea at bounding box center [559, 339] width 340 height 18
type textarea "Yes it is not common knowledge so I'm glad you know now!"
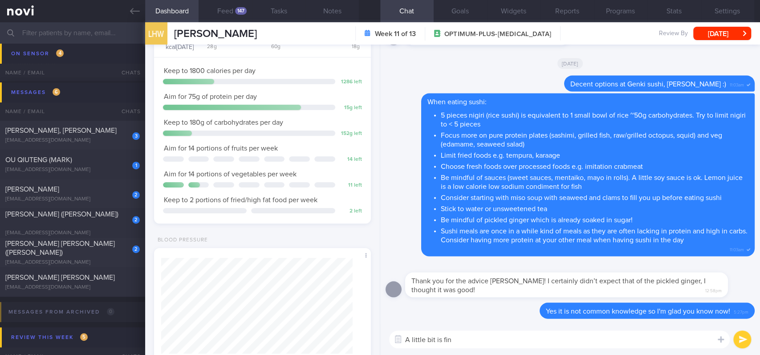
type textarea "A little bit is fine"
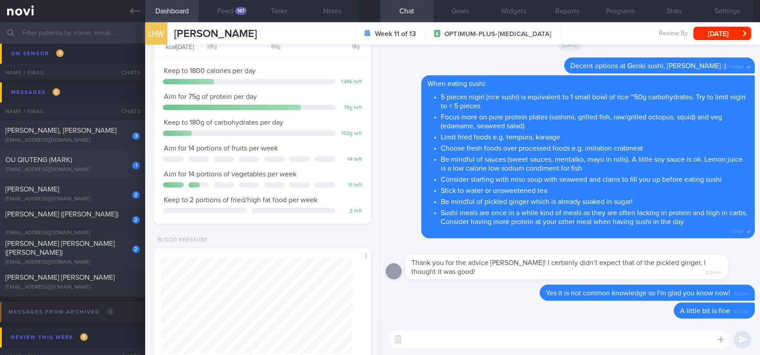
click at [78, 166] on div "1 OU QIUTENG (MARK) [EMAIL_ADDRESS][DOMAIN_NAME]" at bounding box center [72, 164] width 145 height 18
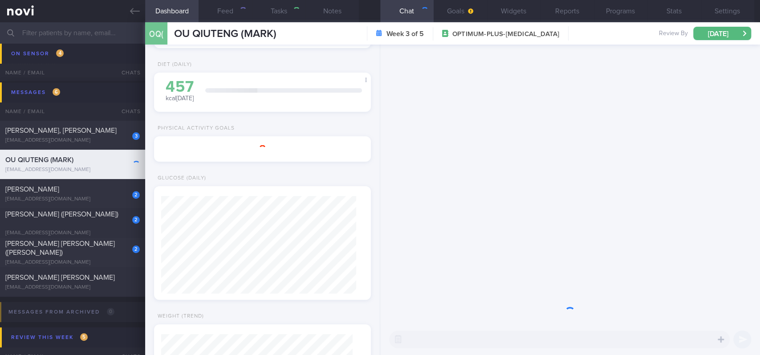
select select "8"
type input "Tracked"
type textarea "DM [MEDICAL_DATA] 10% [DATE] HTN Low [MEDICAL_DATA] [MEDICAL_DATA] ([MEDICAL_DA…"
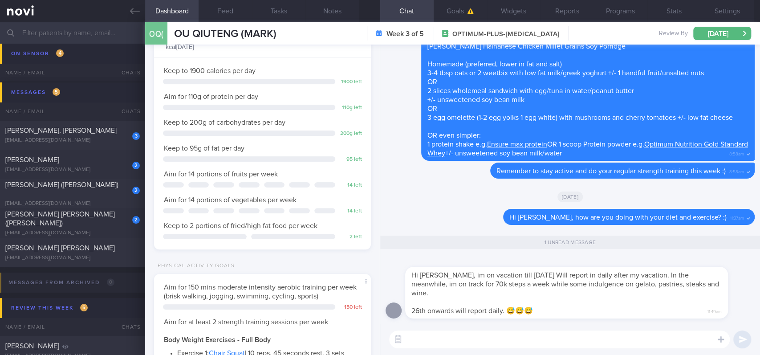
click at [594, 335] on textarea at bounding box center [559, 339] width 340 height 18
click at [594, 331] on textarea at bounding box center [559, 339] width 340 height 18
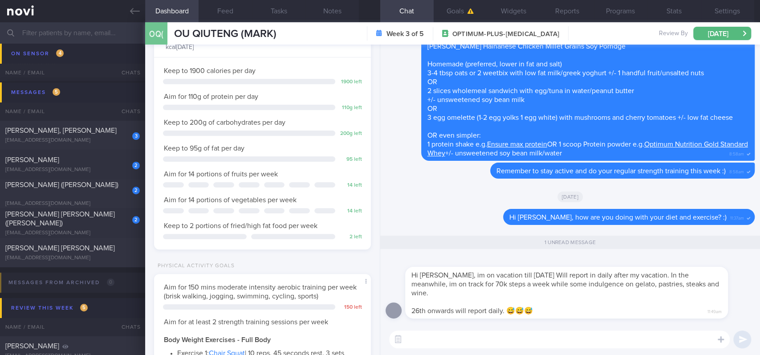
click at [594, 331] on textarea at bounding box center [559, 339] width 340 height 18
type textarea "Noted [PERSON_NAME], have a great time and stay safe!"
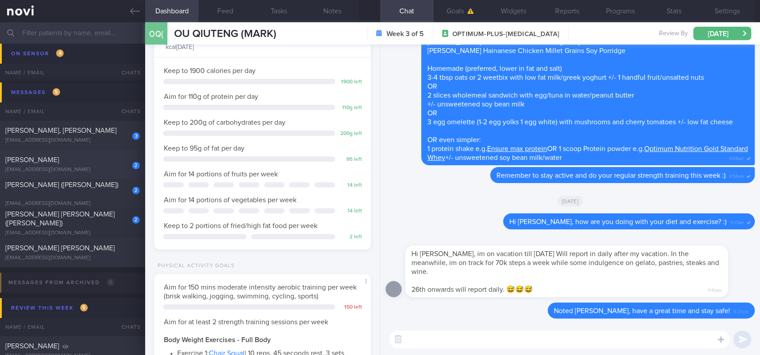
click at [92, 164] on div "[PERSON_NAME]" at bounding box center [71, 159] width 132 height 9
type textarea "[PERSON_NAME] [PERSON_NAME] G3476303N [DATE] [DATE] [EMAIL_ADDRESS][DOMAIN_NAME…"
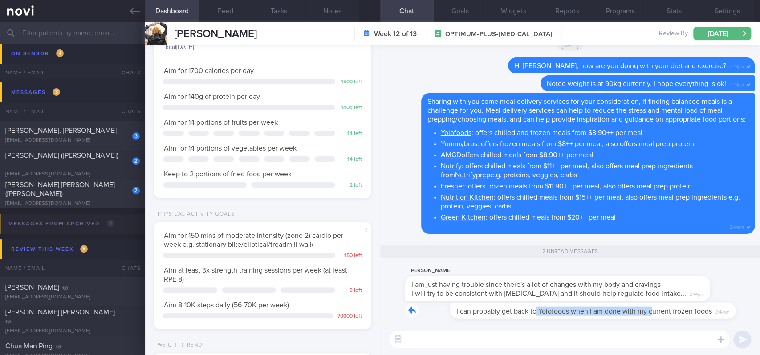
drag, startPoint x: 490, startPoint y: 315, endPoint x: 609, endPoint y: 306, distance: 119.6
click at [609, 306] on div "I can probably get back to Yolofoods when I am done with my current frozen food…" at bounding box center [561, 310] width 312 height 16
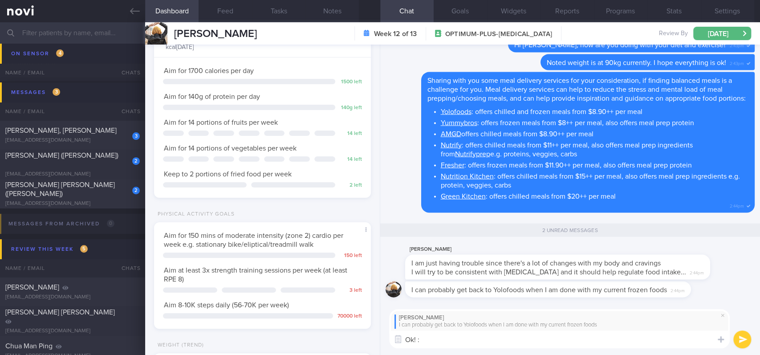
type textarea "Ok! :)"
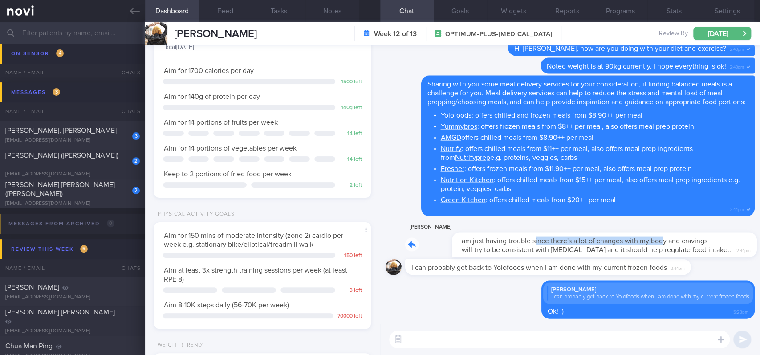
drag, startPoint x: 488, startPoint y: 244, endPoint x: 614, endPoint y: 244, distance: 126.4
click at [614, 244] on div "[PERSON_NAME] I am just having trouble since there's a lot of changes with my b…" at bounding box center [570, 239] width 331 height 36
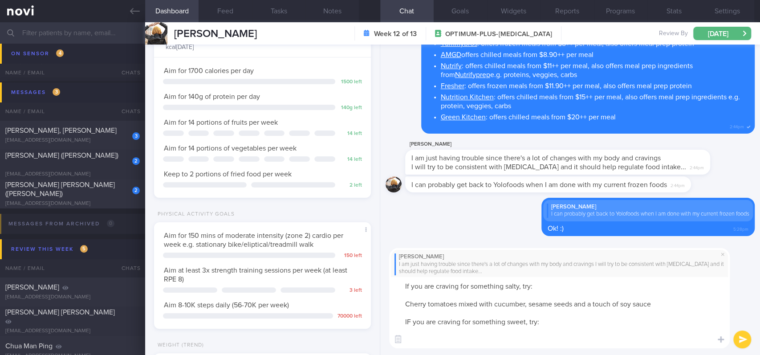
click at [666, 301] on textarea "If you are craving for something salty, try: Cherry tomatoes mixed with cucumbe…" at bounding box center [559, 312] width 340 height 71
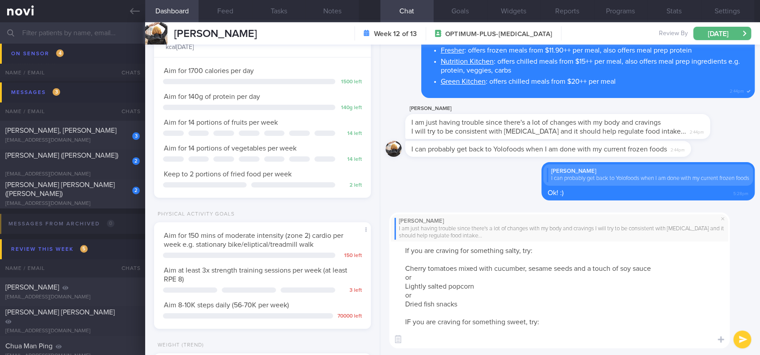
click at [476, 346] on textarea "If you are craving for something salty, try: Cherry tomatoes mixed with cucumbe…" at bounding box center [559, 294] width 340 height 107
click at [412, 319] on textarea "If you are craving for something salty, try: Cherry tomatoes mixed with cucumbe…" at bounding box center [559, 294] width 340 height 107
click at [440, 343] on textarea "If you are craving for something salty, try: Cherry tomatoes mixed with cucumbe…" at bounding box center [559, 294] width 340 height 107
click at [566, 244] on textarea "If you are craving for something salty, try: Cherry tomatoes mixed with cucumbe…" at bounding box center [559, 294] width 340 height 107
click at [510, 343] on textarea "If you are craving for something salty, try: Cherry tomatoes mixed with cucumbe…" at bounding box center [559, 294] width 340 height 107
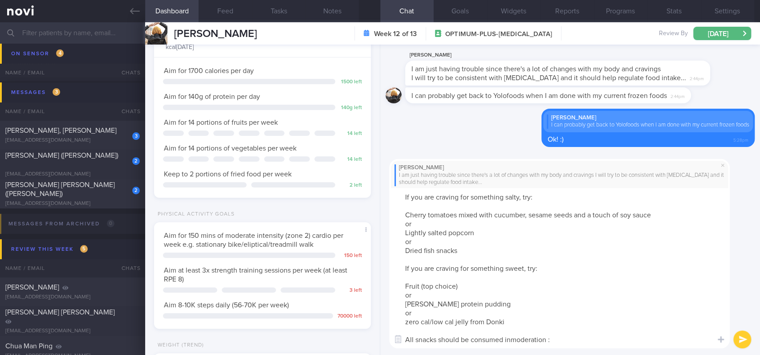
type textarea "If you are craving for something salty, try: Cherry tomatoes mixed with cucumbe…"
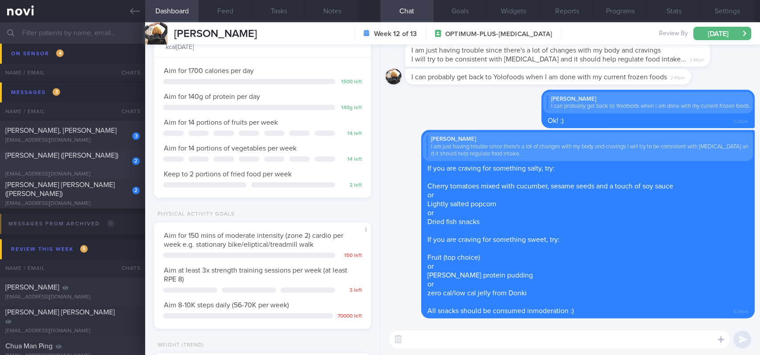
click at [86, 172] on div "[EMAIL_ADDRESS][DOMAIN_NAME]" at bounding box center [72, 174] width 134 height 7
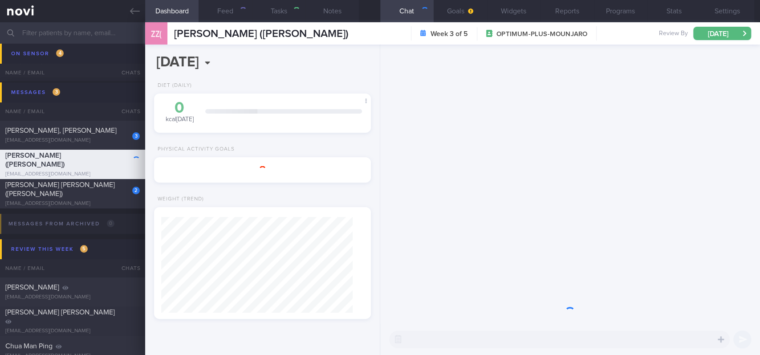
type input "tracked."
type textarea "Dietitian 1st Consult (OP,+, video consult) [PERSON_NAME] [PERSON_NAME] ([PERSO…"
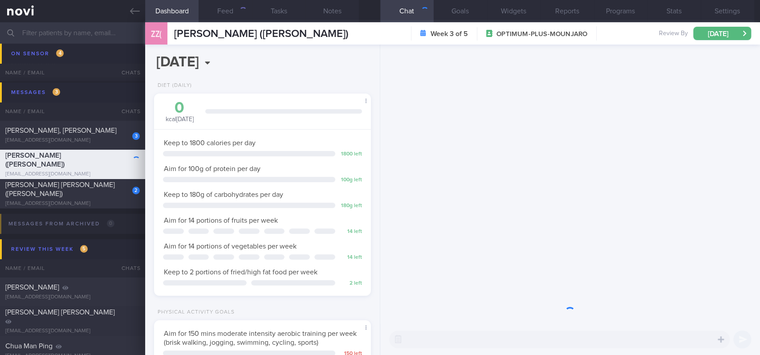
scroll to position [108, 191]
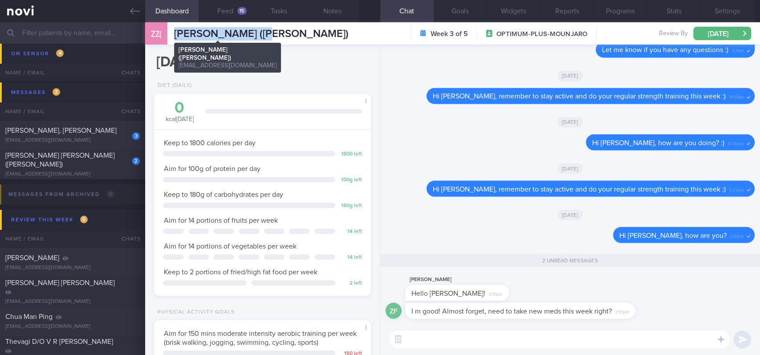
drag, startPoint x: 287, startPoint y: 33, endPoint x: 174, endPoint y: 31, distance: 113.5
click at [174, 31] on div "ZZ( [PERSON_NAME] ([PERSON_NAME]) [PERSON_NAME] ([PERSON_NAME]) [EMAIL_ADDRESS]…" at bounding box center [452, 33] width 614 height 22
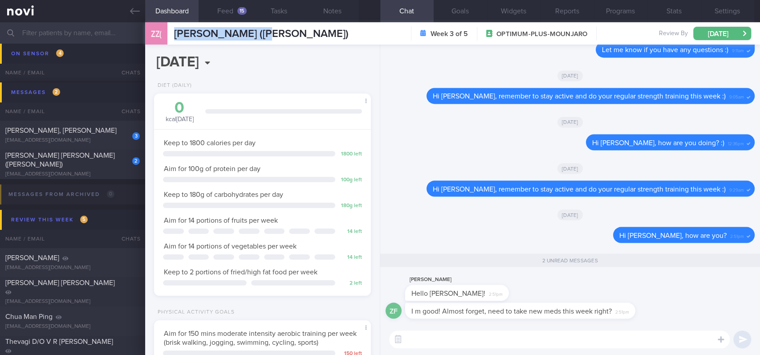
copy span "[PERSON_NAME] ([PERSON_NAME])"
click at [501, 333] on textarea at bounding box center [559, 339] width 340 height 18
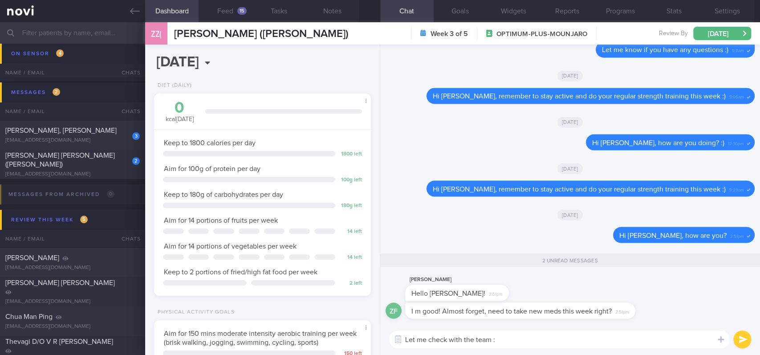
type textarea "Let me check with the team :)"
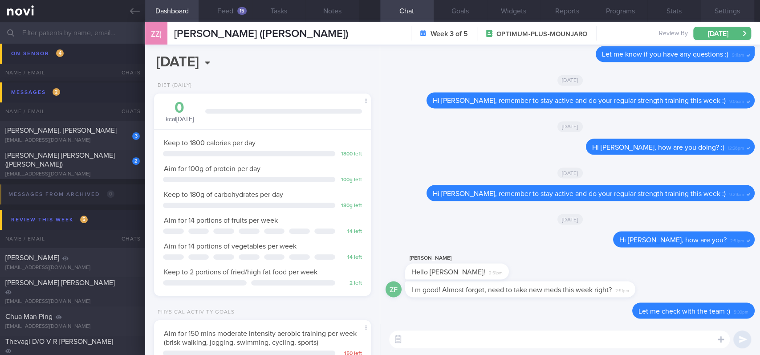
click at [724, 13] on button "Settings" at bounding box center [726, 11] width 53 height 22
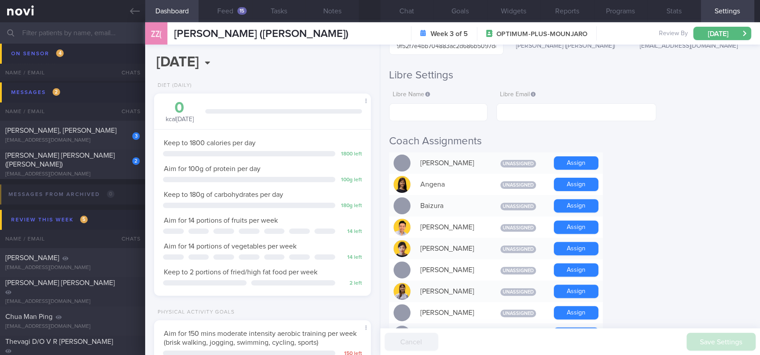
scroll to position [356, 0]
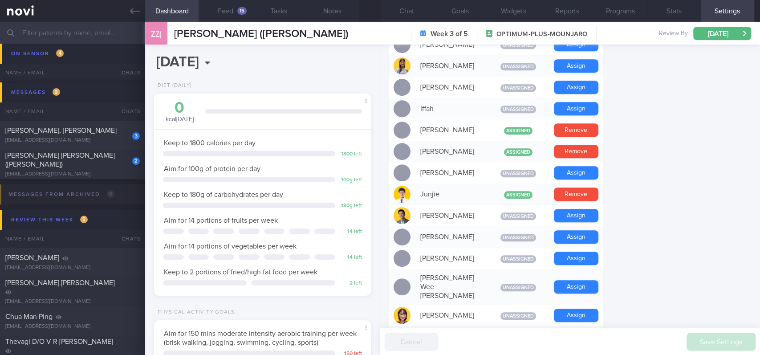
drag, startPoint x: 736, startPoint y: 165, endPoint x: 538, endPoint y: 74, distance: 218.6
click at [736, 165] on form "Profile Display Name [PERSON_NAME] ([PERSON_NAME]) Email [EMAIL_ADDRESS][DOMAIN…" at bounding box center [570, 262] width 362 height 1062
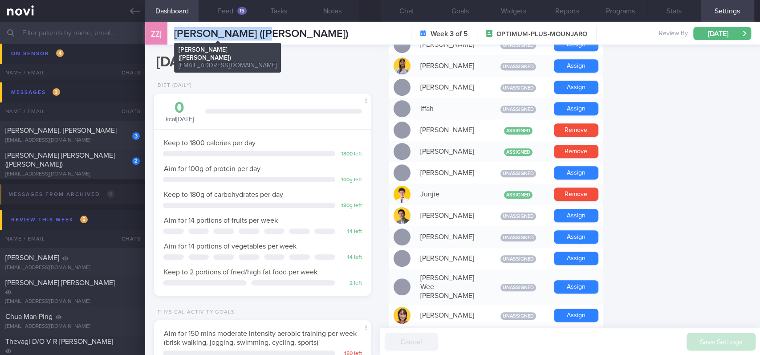
drag, startPoint x: 270, startPoint y: 34, endPoint x: 170, endPoint y: 34, distance: 100.1
click at [170, 34] on div "ZZ( [PERSON_NAME] ([PERSON_NAME]) [PERSON_NAME] ([PERSON_NAME]) [EMAIL_ADDRESS]…" at bounding box center [452, 33] width 614 height 22
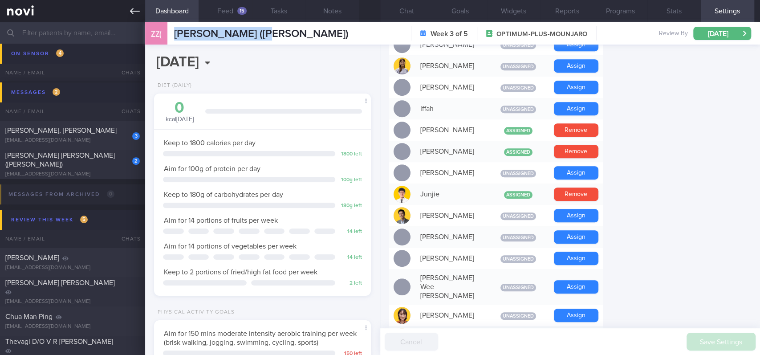
copy div "[PERSON_NAME] ([PERSON_NAME])"
click at [406, 16] on button "Chat" at bounding box center [406, 11] width 53 height 22
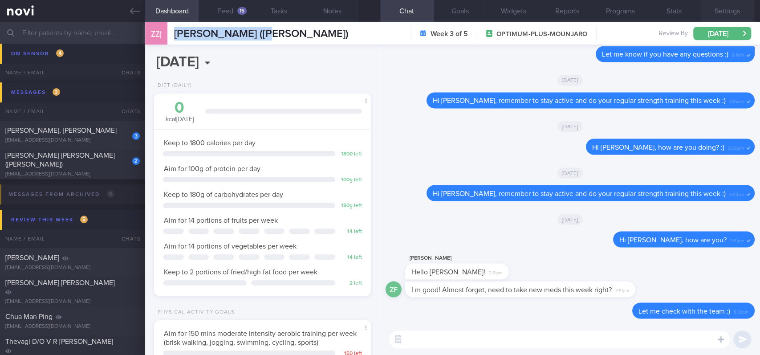
click at [724, 8] on button "Settings" at bounding box center [726, 11] width 53 height 22
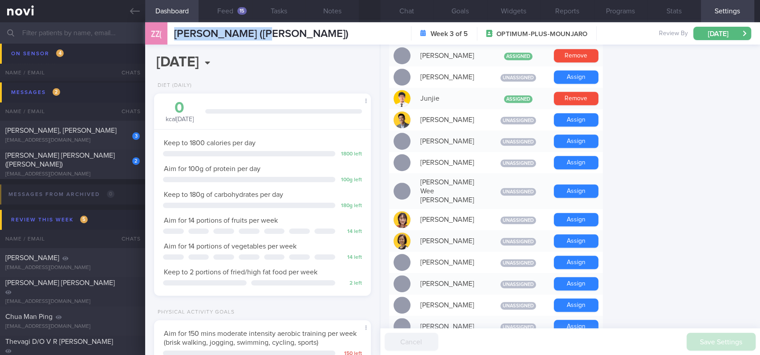
scroll to position [415, 0]
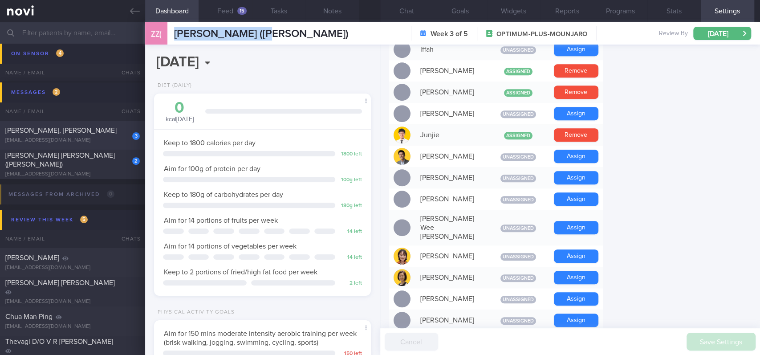
click at [105, 140] on div "[EMAIL_ADDRESS][DOMAIN_NAME]" at bounding box center [72, 140] width 134 height 7
type input "TLC - not receptive to feedback. tracked. Tailbone injury [DATE], [MEDICAL_DATA…"
type textarea "NRIC: S8509021F Name: [PERSON_NAME], [PERSON_NAME] Gender: [DEMOGRAPHIC_DATA] D…"
select select "7"
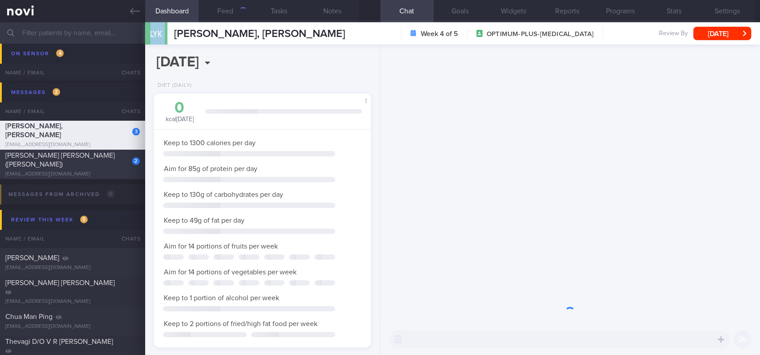
scroll to position [108, 191]
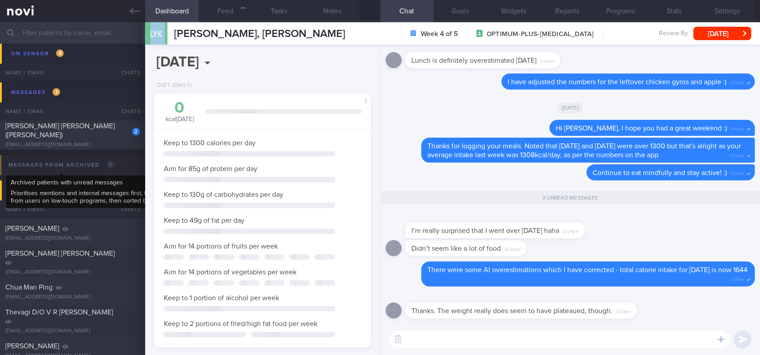
click at [103, 164] on div "Messages from Archived 0" at bounding box center [61, 165] width 110 height 12
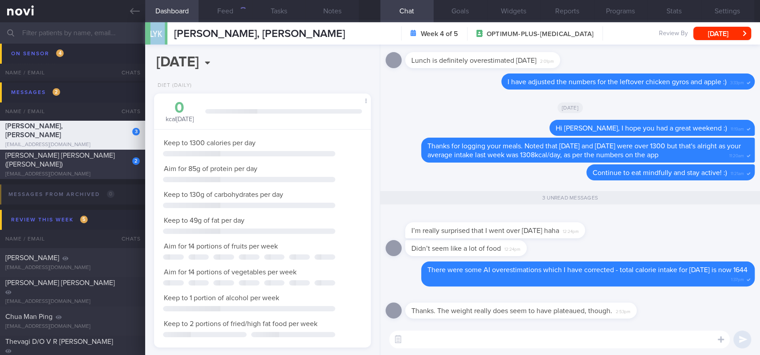
click at [108, 159] on div "[PERSON_NAME] [PERSON_NAME] ([PERSON_NAME])" at bounding box center [71, 160] width 132 height 18
type input "Tracked"
type textarea "[PERSON_NAME] [PERSON_NAME] ([PERSON_NAME]) [EMAIL_ADDRESS][DOMAIN_NAME] [PHONE…"
select select "8"
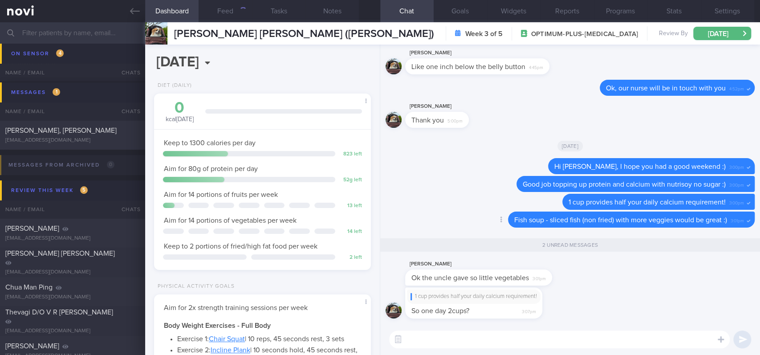
scroll to position [108, 191]
drag, startPoint x: 473, startPoint y: 315, endPoint x: 593, endPoint y: 306, distance: 120.5
click at [593, 306] on div "1 cup provides half your daily calcium requirement! So one day 2cups? 3:07pm" at bounding box center [569, 305] width 369 height 36
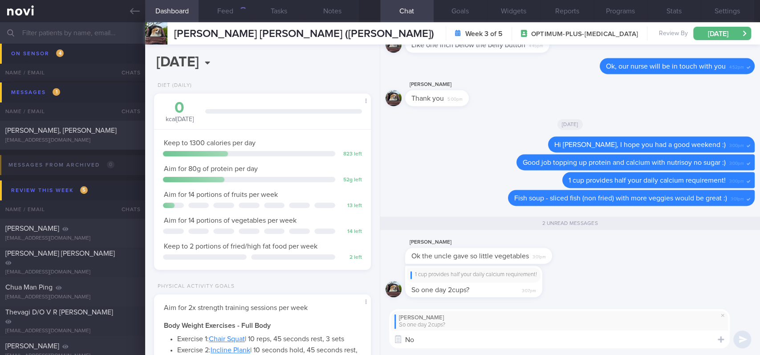
type textarea "No"
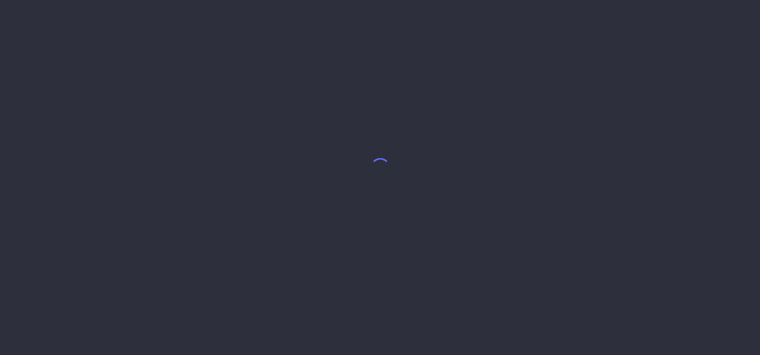
select select "8"
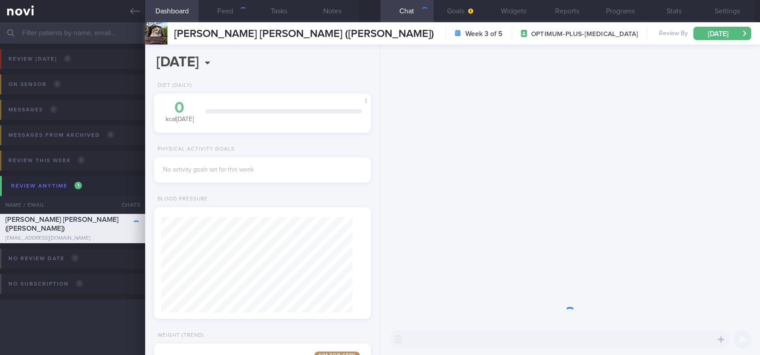
scroll to position [108, 191]
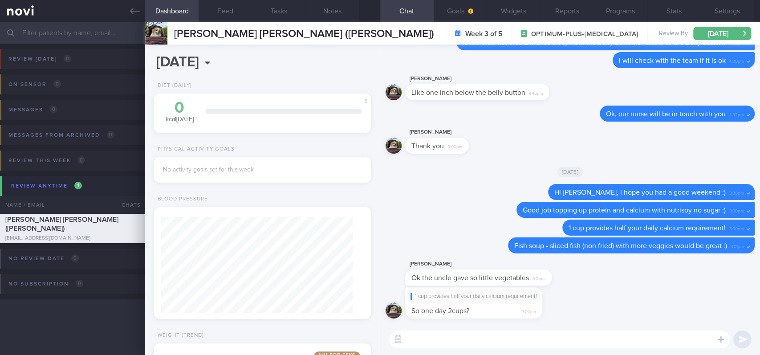
click at [486, 336] on textarea at bounding box center [559, 339] width 340 height 18
drag, startPoint x: 478, startPoint y: 313, endPoint x: 615, endPoint y: 308, distance: 137.1
click at [612, 311] on div "1 cup provides half your daily calcium requirement! So one day 2cups? 3:07pm" at bounding box center [569, 305] width 369 height 36
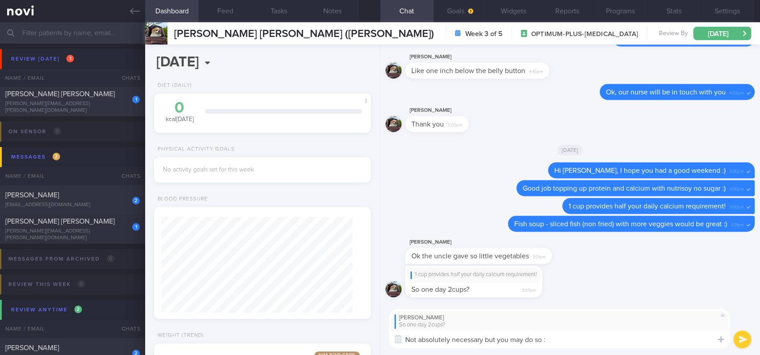
type textarea "Not absolutely necessary but you may do so :)"
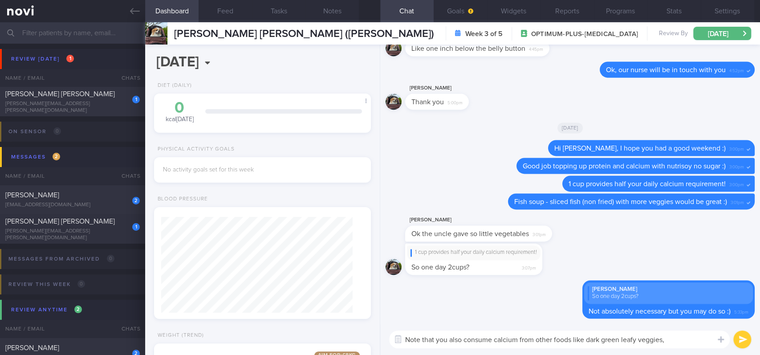
click at [592, 338] on textarea "Note that you also consume calcium from other foods like dark green leafy veggi…" at bounding box center [559, 339] width 340 height 18
click at [662, 339] on textarea "Note that you also consume calcium from other foods like green leafy veggies," at bounding box center [559, 339] width 340 height 18
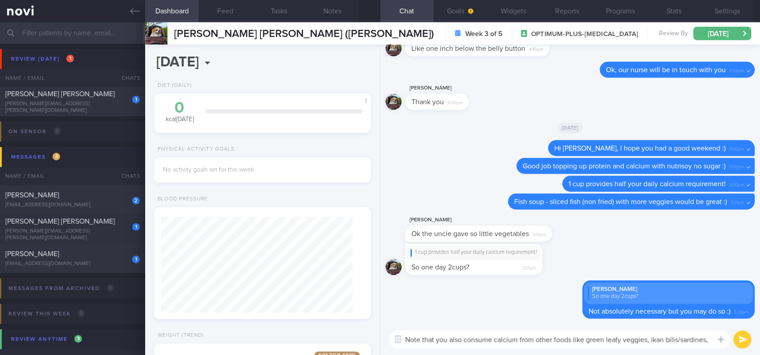
scroll to position [0, 0]
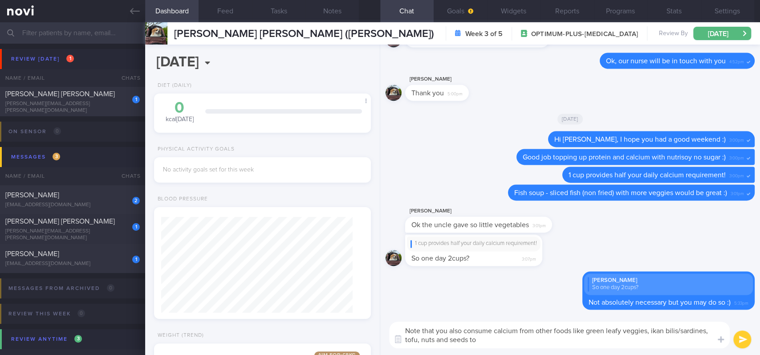
type textarea "Note that you also consume calcium from other foods like green leafy veggies, i…"
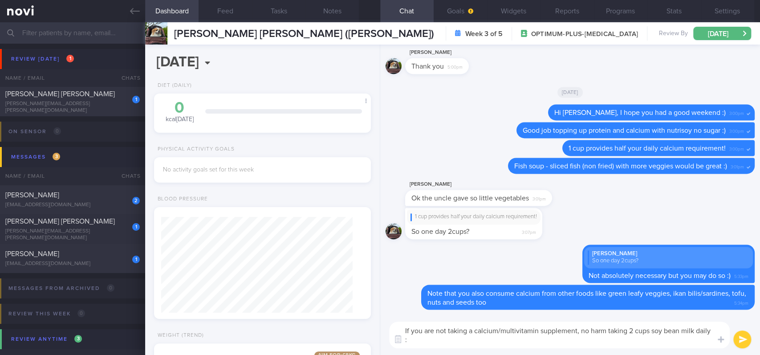
type textarea "If you are not taking a calcium/multivitamin supplement, no harm taking 2 cups …"
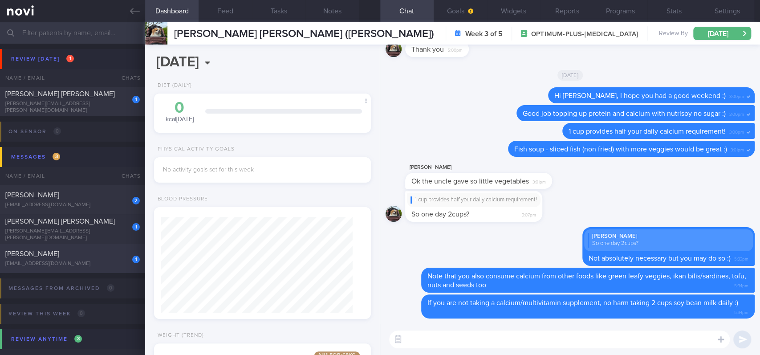
click at [90, 261] on div "[EMAIL_ADDRESS][DOMAIN_NAME]" at bounding box center [72, 263] width 134 height 7
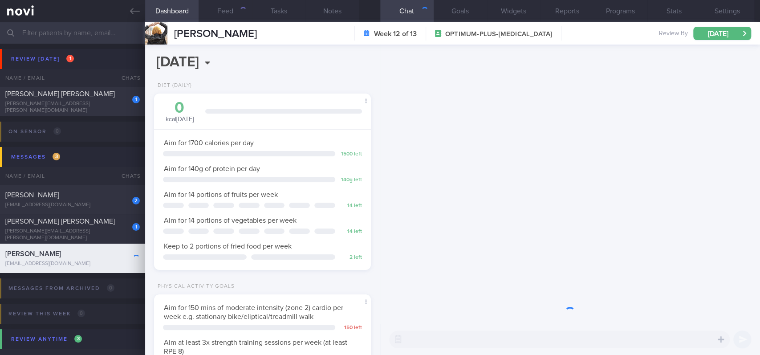
scroll to position [108, 191]
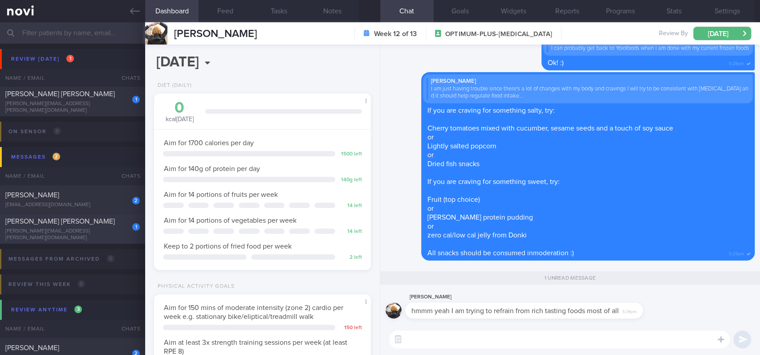
click at [85, 235] on div "juhi.chikhlia@gmail.com" at bounding box center [72, 234] width 134 height 13
type input "tracked"
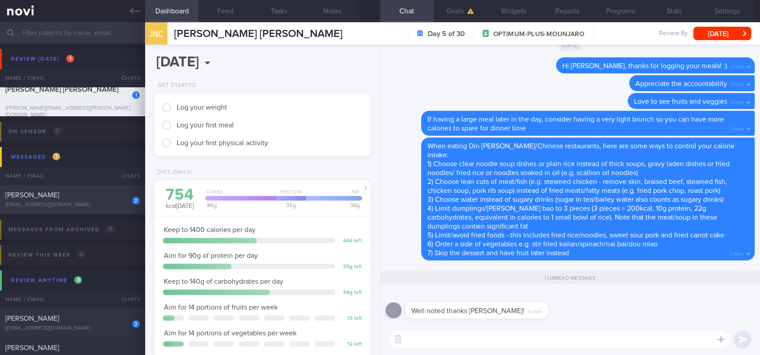
click at [89, 208] on div "2 Lin Jyh Hsien erinaljh@gmail.com Today METABOLIC-SCREEN OPTIMUM-PLUS-RYBELSUS…" at bounding box center [380, 199] width 760 height 29
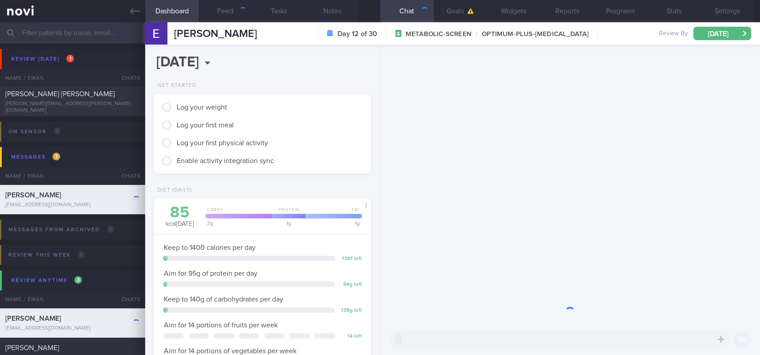
scroll to position [108, 191]
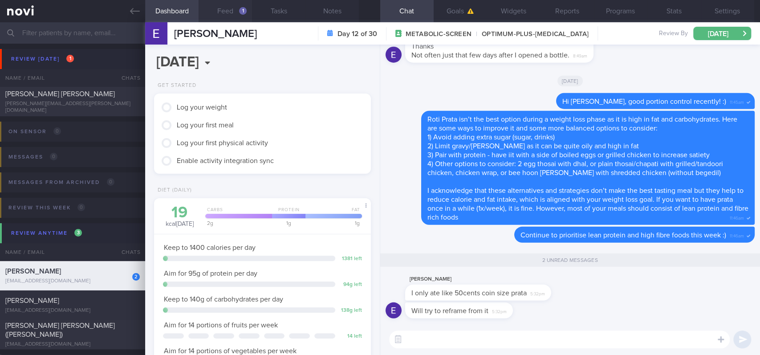
click at [230, 14] on button "Feed 1" at bounding box center [224, 11] width 53 height 22
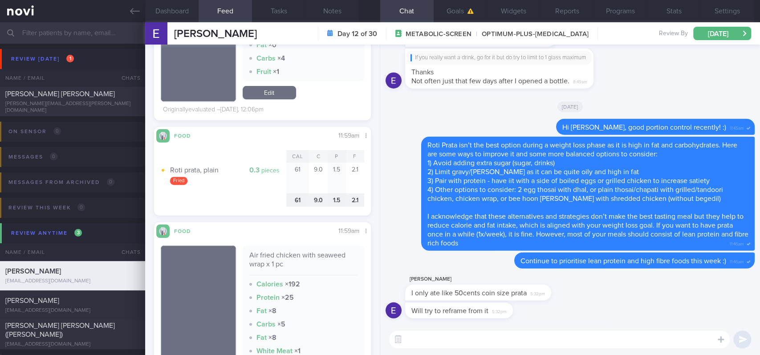
scroll to position [2492, 0]
click at [413, 340] on textarea at bounding box center [559, 339] width 340 height 18
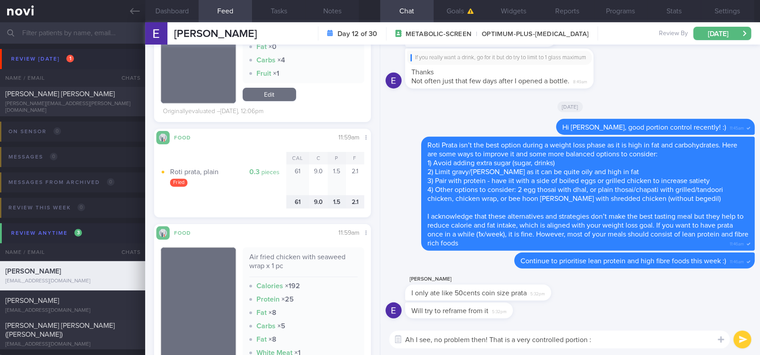
type textarea "Ah I see, no problem then! That is a very controlled portion :)"
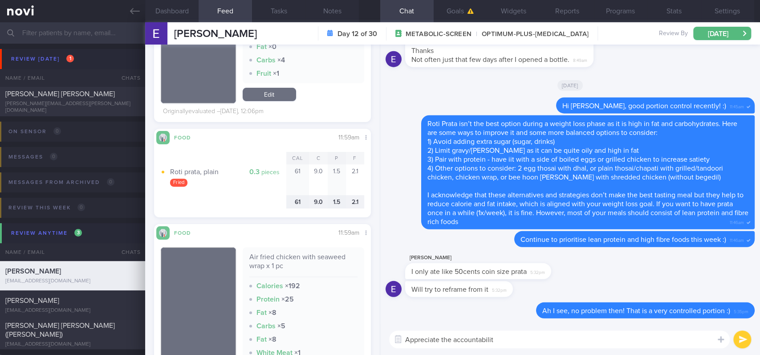
type textarea "Appreciate the accountability"
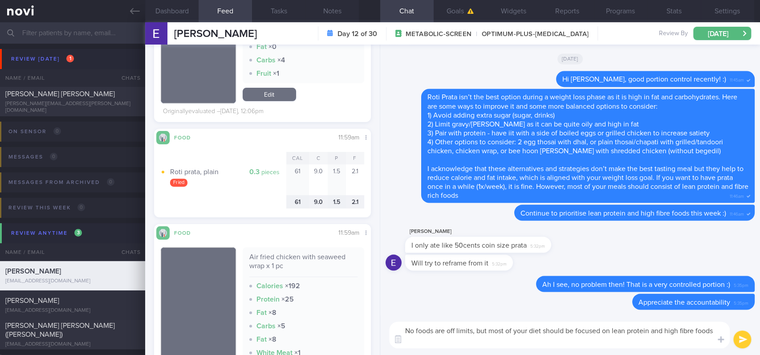
scroll to position [0, 0]
type textarea "No foods are off limits, but most of your diet should be focused on lean protei…"
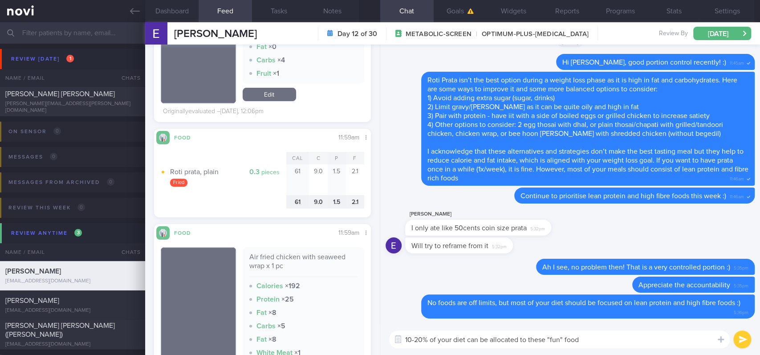
type textarea "10-20% of your diet can be allocated to these "fun" foods"
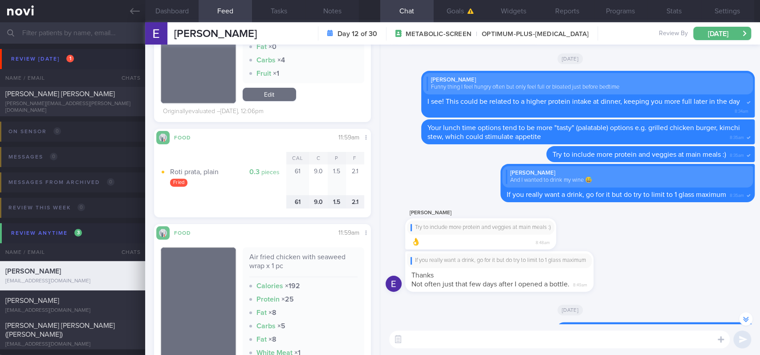
scroll to position [-296, 0]
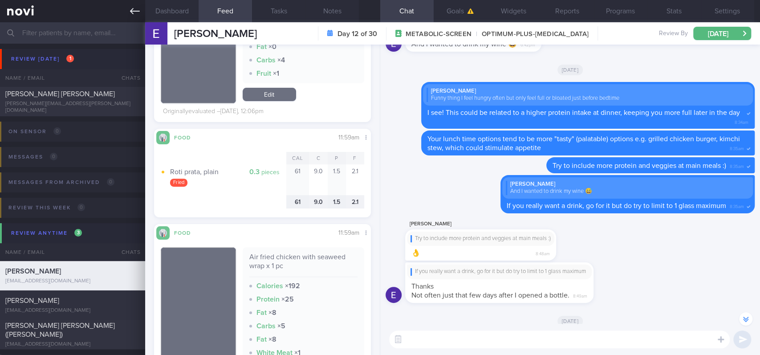
click at [121, 5] on link at bounding box center [72, 11] width 145 height 22
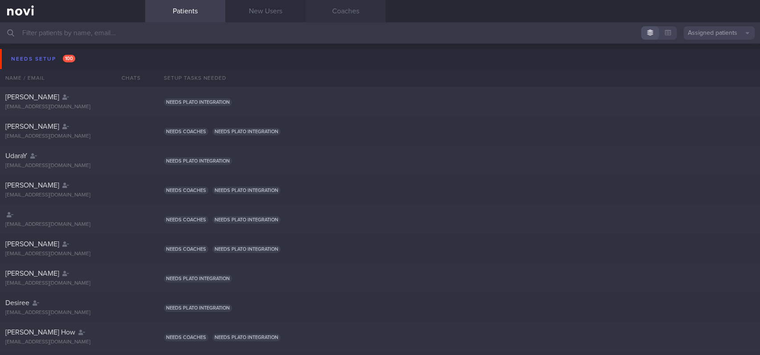
click at [349, 16] on link "Coaches" at bounding box center [345, 11] width 80 height 22
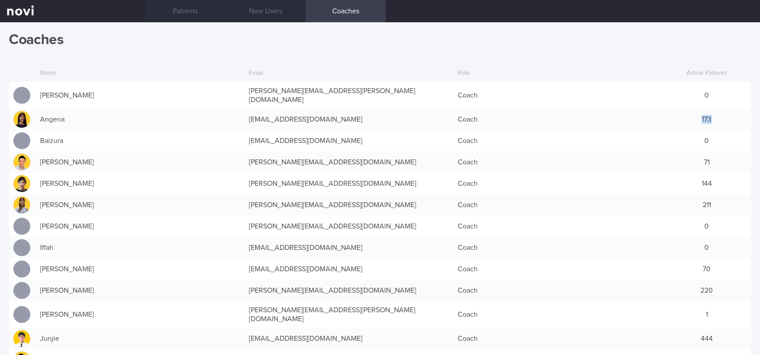
drag, startPoint x: 678, startPoint y: 113, endPoint x: 729, endPoint y: 114, distance: 50.8
click at [729, 114] on div "173" at bounding box center [706, 119] width 89 height 18
drag, startPoint x: 713, startPoint y: 201, endPoint x: 659, endPoint y: 200, distance: 54.3
click at [662, 200] on div "211" at bounding box center [706, 205] width 89 height 18
drag, startPoint x: 672, startPoint y: 176, endPoint x: 727, endPoint y: 203, distance: 61.3
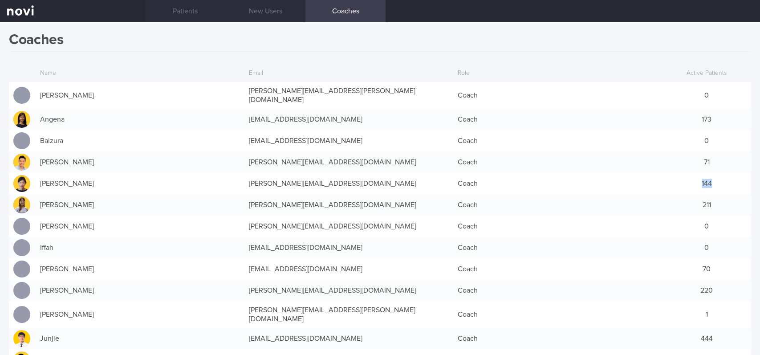
click at [715, 178] on div "144" at bounding box center [706, 183] width 89 height 18
click at [681, 264] on div "70" at bounding box center [706, 269] width 89 height 18
drag, startPoint x: 683, startPoint y: 283, endPoint x: 747, endPoint y: 283, distance: 63.2
click at [747, 283] on div "Coaches Name Email Role Active Patients Abel Sanchez abel.sanchez@novi-health.c…" at bounding box center [380, 188] width 760 height 332
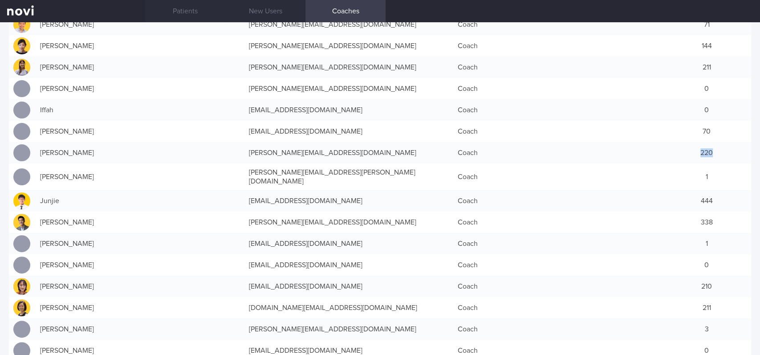
scroll to position [178, 0]
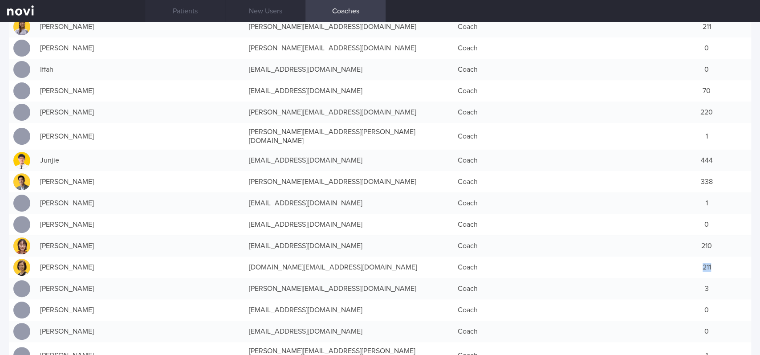
drag, startPoint x: 687, startPoint y: 255, endPoint x: 726, endPoint y: 255, distance: 39.2
click at [726, 258] on div "211" at bounding box center [706, 267] width 89 height 18
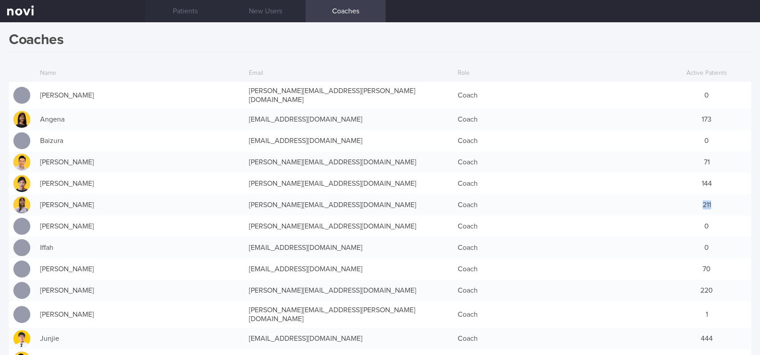
click at [713, 197] on div "211" at bounding box center [706, 205] width 89 height 18
drag, startPoint x: 686, startPoint y: 177, endPoint x: 729, endPoint y: 172, distance: 43.0
click at [729, 174] on div "144" at bounding box center [706, 183] width 89 height 18
drag, startPoint x: 687, startPoint y: 153, endPoint x: 729, endPoint y: 148, distance: 42.9
click at [729, 153] on div "71" at bounding box center [706, 162] width 89 height 18
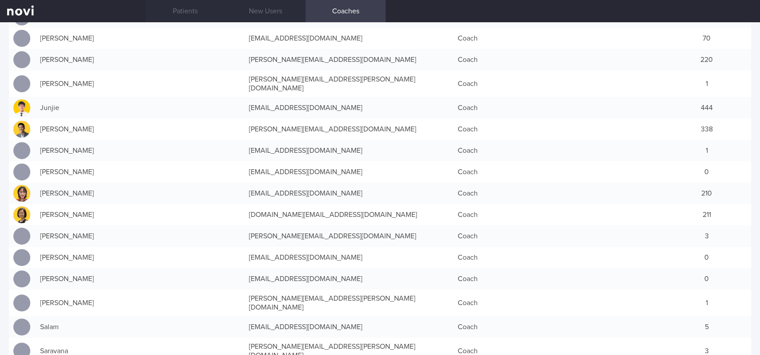
scroll to position [237, 0]
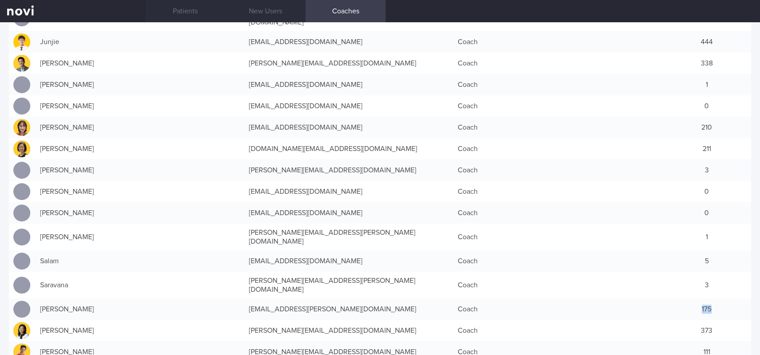
drag, startPoint x: 687, startPoint y: 285, endPoint x: 727, endPoint y: 285, distance: 39.6
click at [727, 300] on div "175" at bounding box center [706, 309] width 89 height 18
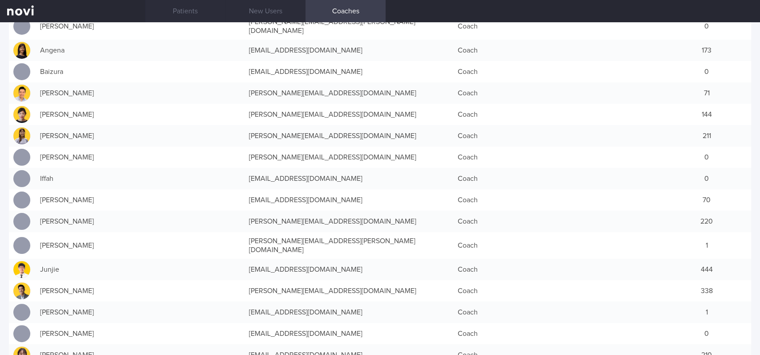
scroll to position [0, 0]
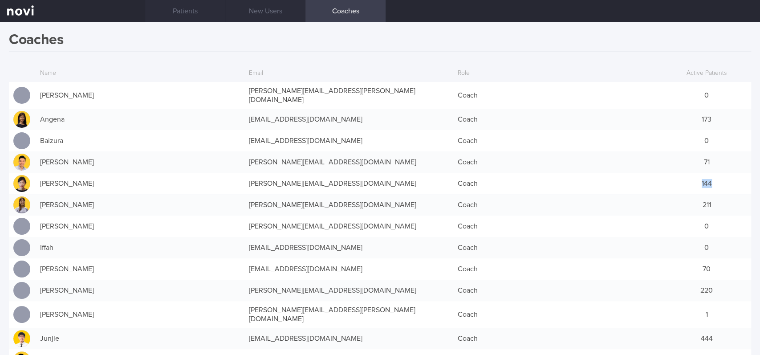
drag, startPoint x: 685, startPoint y: 176, endPoint x: 714, endPoint y: 176, distance: 28.5
click at [714, 176] on div "144" at bounding box center [706, 183] width 89 height 18
drag, startPoint x: 683, startPoint y: 113, endPoint x: 741, endPoint y: 116, distance: 58.8
click at [741, 116] on div "Coaches Name Email Role Active Patients Abel Sanchez abel.sanchez@novi-health.c…" at bounding box center [380, 188] width 760 height 332
